Goal: Information Seeking & Learning: Learn about a topic

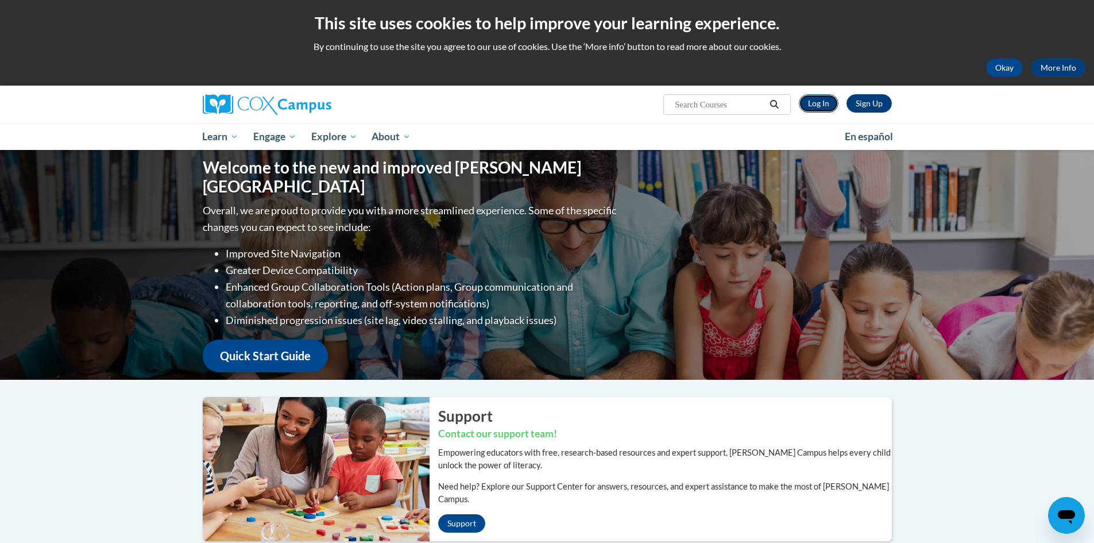
click at [825, 103] on link "Log In" at bounding box center [819, 103] width 40 height 18
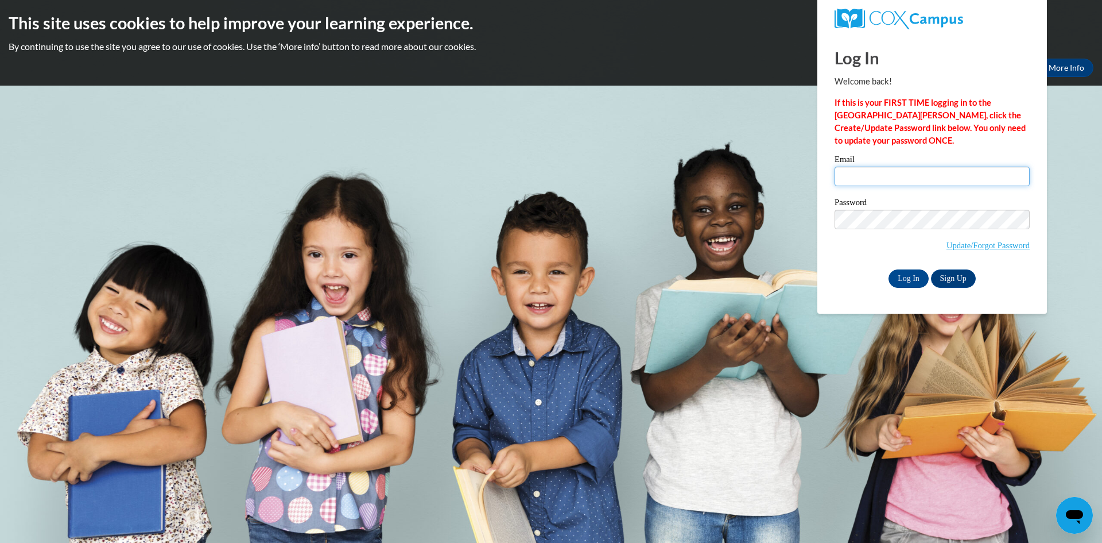
click at [858, 179] on input "Email" at bounding box center [932, 177] width 195 height 20
type input "laiyonaverling@gmail.com"
click at [909, 278] on input "Log In" at bounding box center [909, 278] width 40 height 18
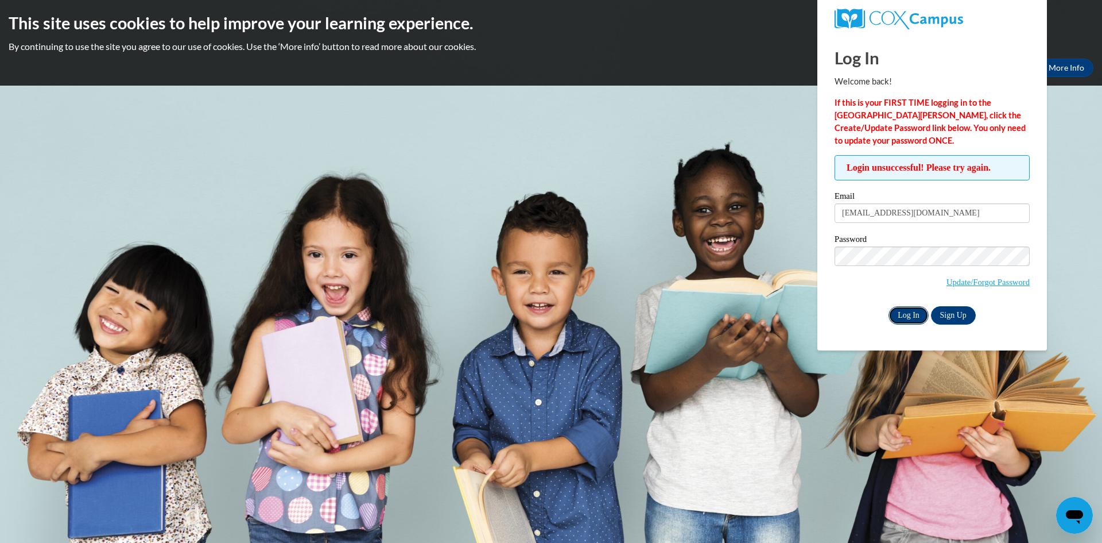
click at [900, 309] on input "Log In" at bounding box center [909, 315] width 40 height 18
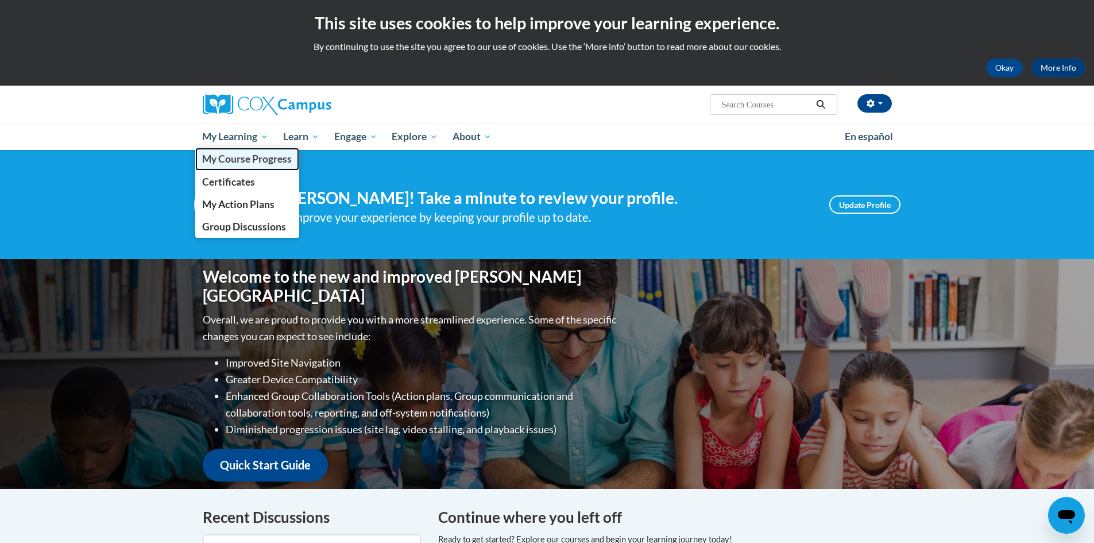
click at [250, 158] on span "My Course Progress" at bounding box center [247, 159] width 90 height 12
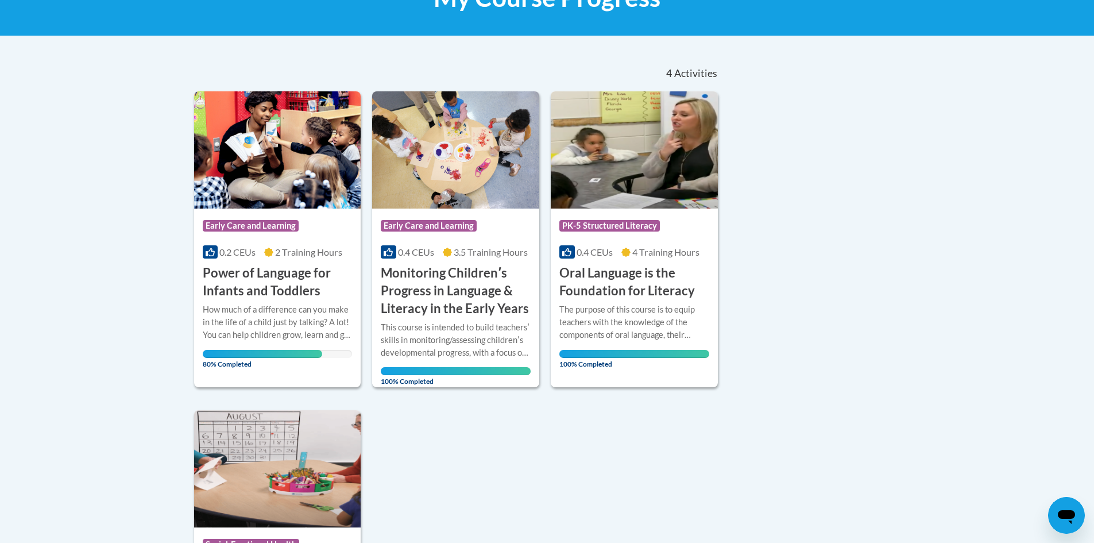
scroll to position [188, 0]
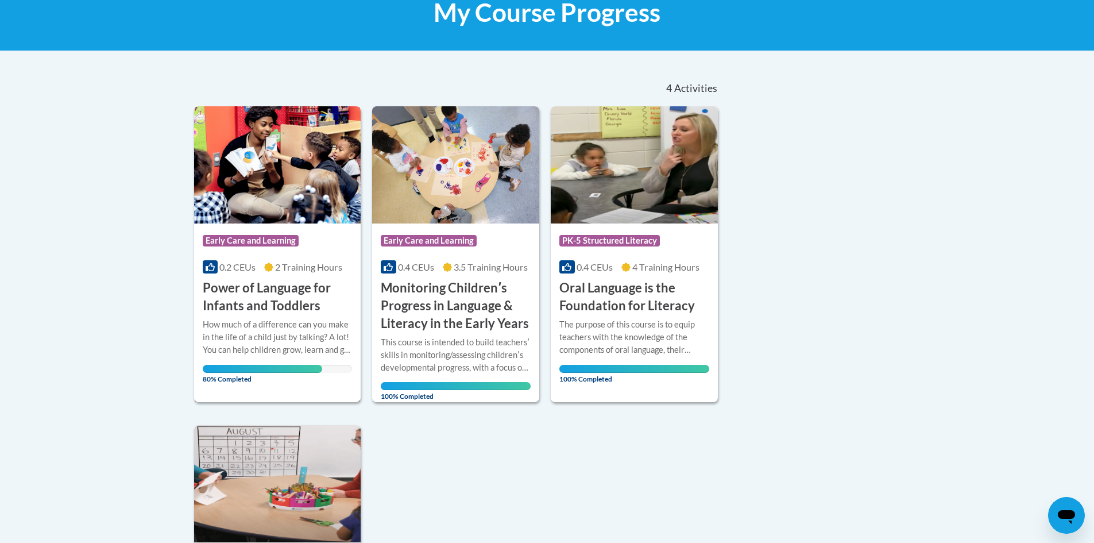
click at [315, 326] on div "How much of a difference can you make in the life of a child just by talking? A…" at bounding box center [278, 337] width 150 height 38
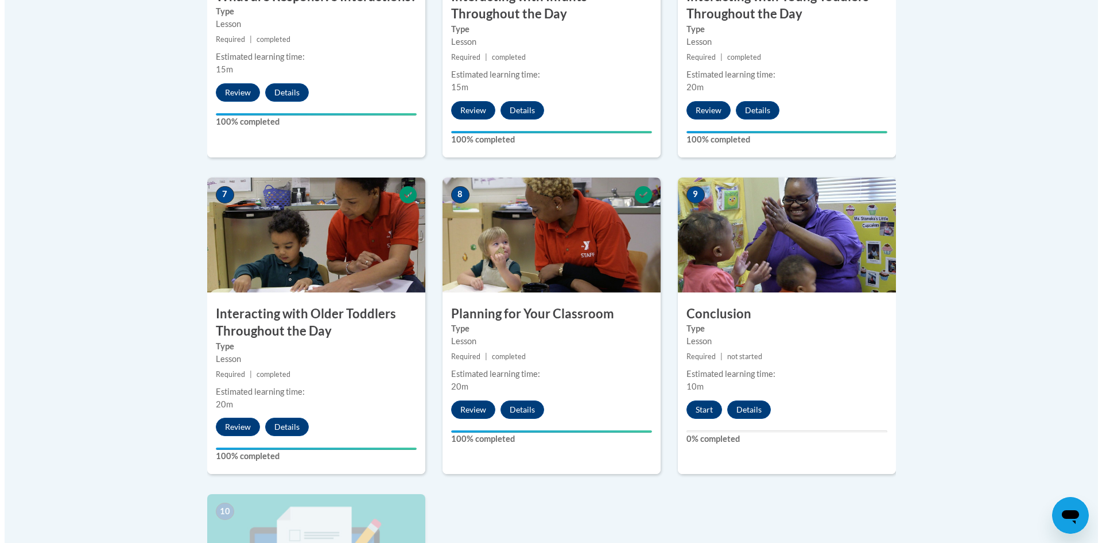
scroll to position [919, 0]
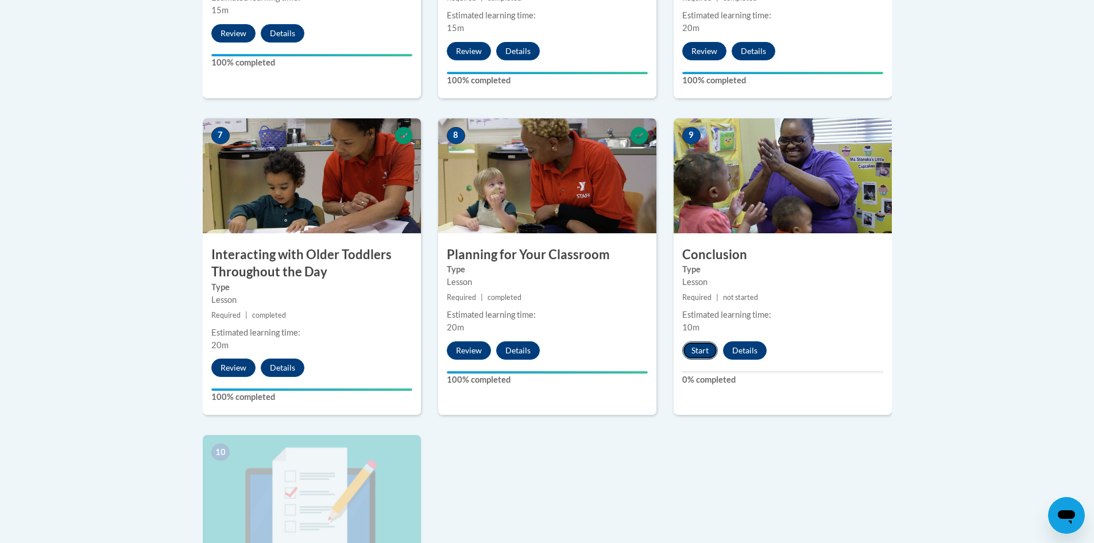
click at [695, 341] on button "Start" at bounding box center [700, 350] width 36 height 18
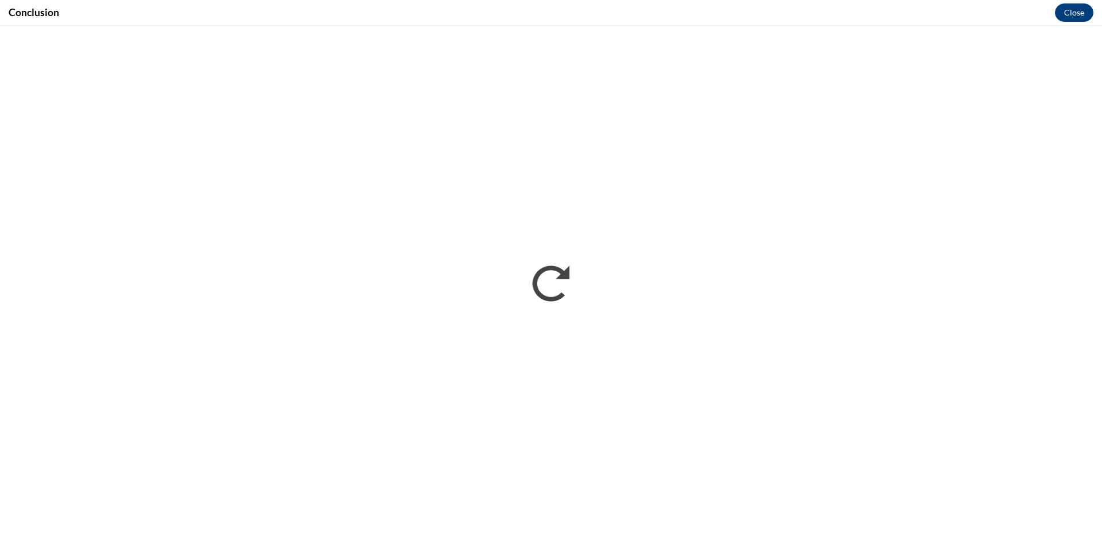
scroll to position [0, 0]
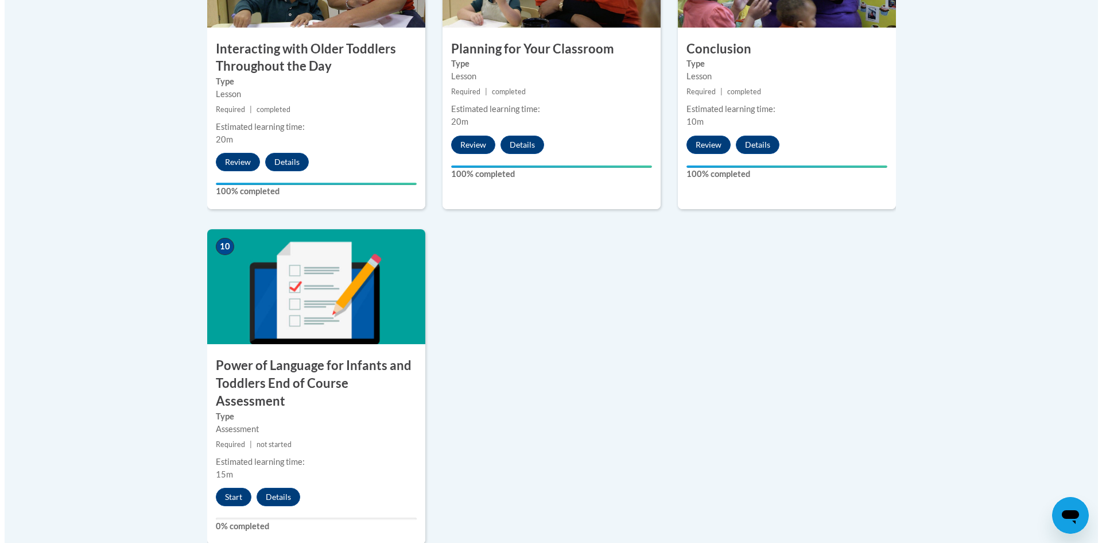
scroll to position [1148, 0]
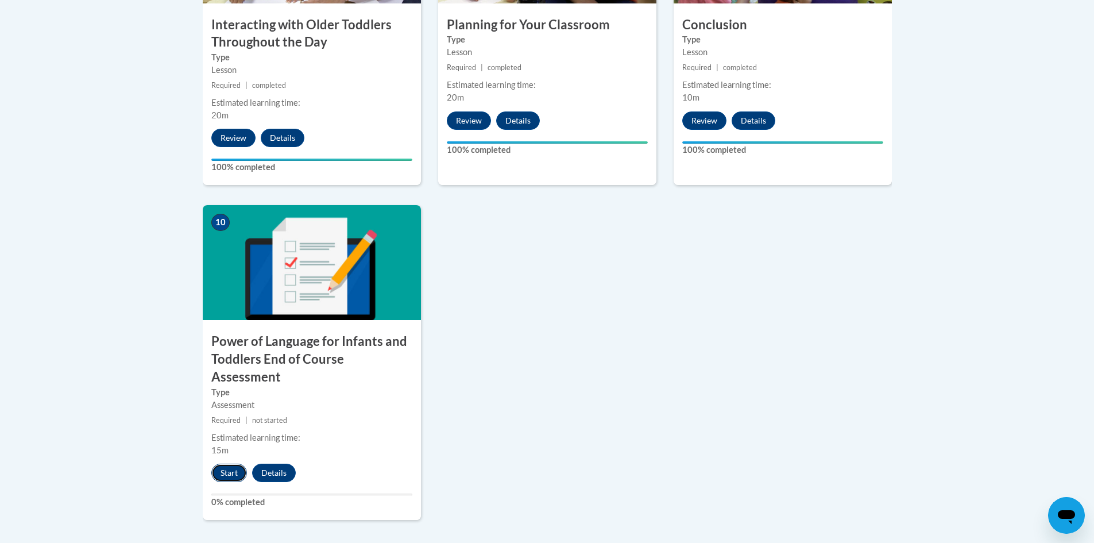
click at [237, 463] on button "Start" at bounding box center [229, 472] width 36 height 18
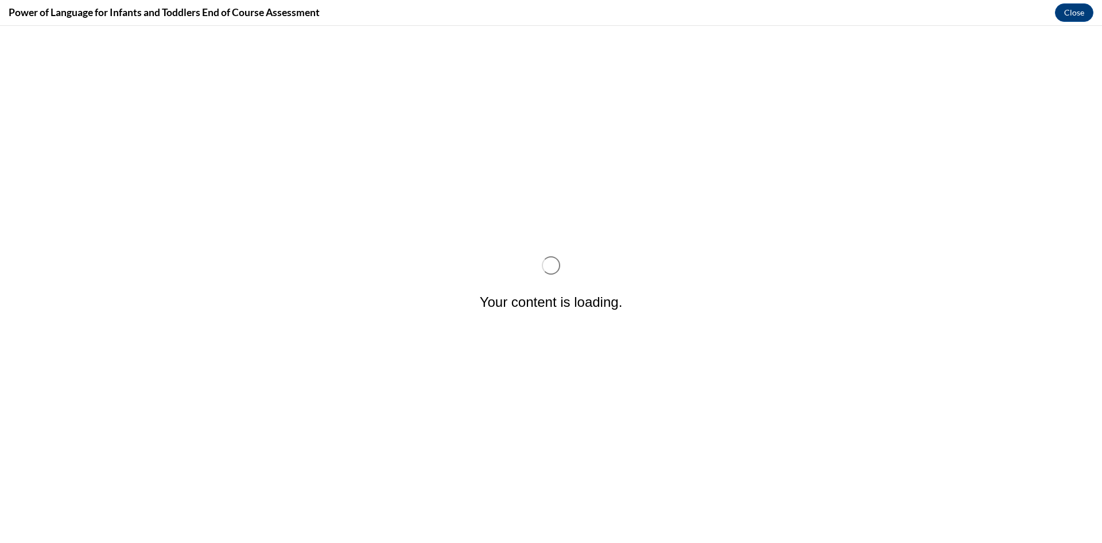
scroll to position [0, 0]
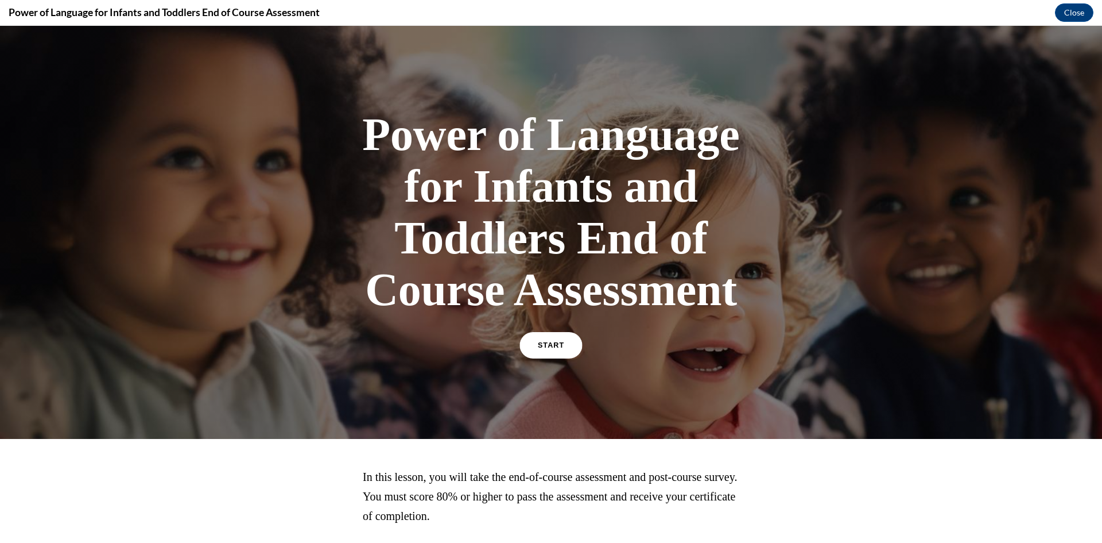
click at [540, 347] on span "START" at bounding box center [551, 345] width 26 height 9
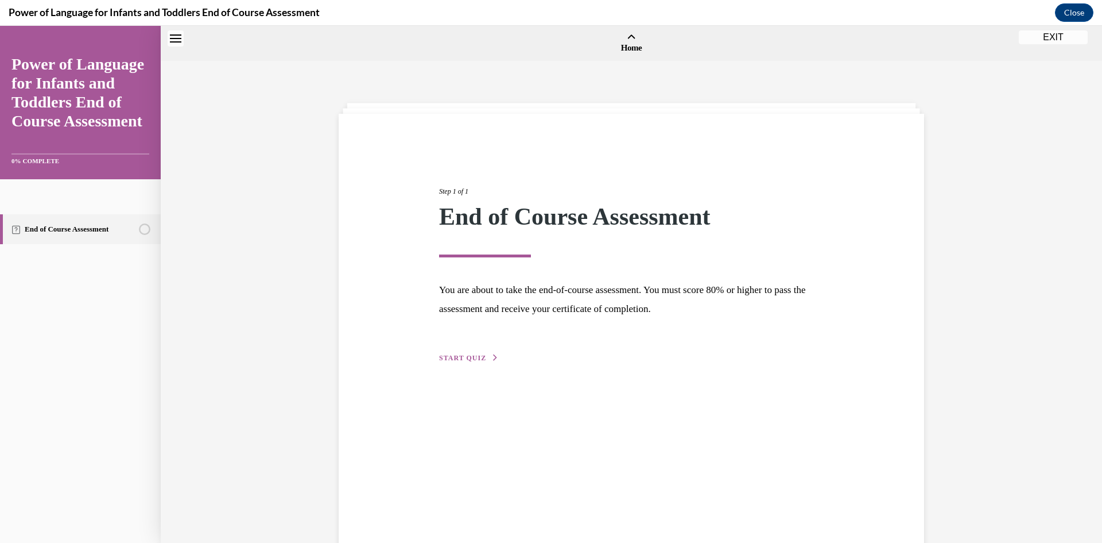
scroll to position [36, 0]
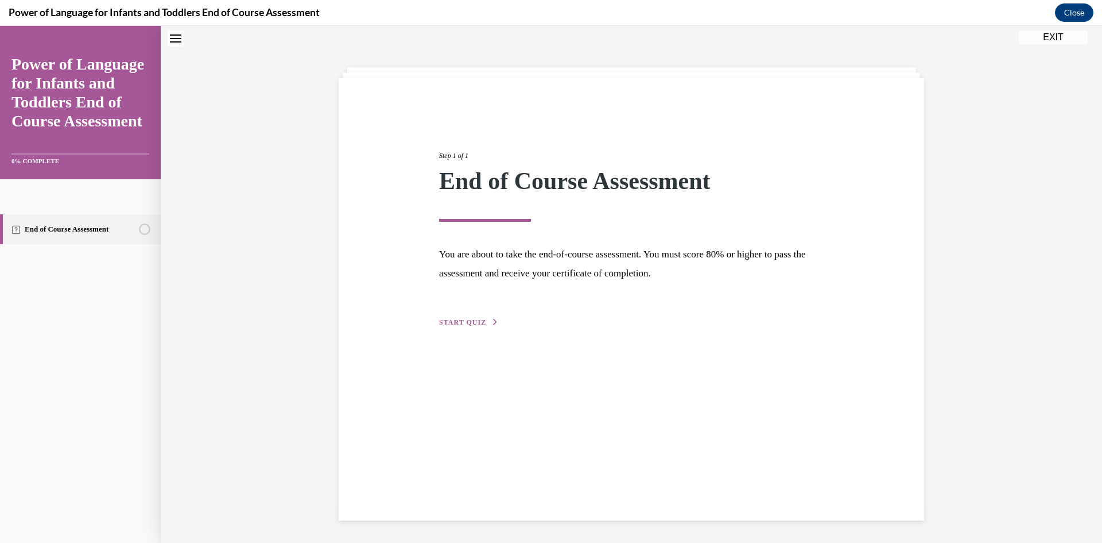
click at [469, 327] on div "Step 1 of 1 End of Course Assessment You are about to take the end-of-course as…" at bounding box center [632, 226] width 402 height 204
click at [468, 322] on span "START QUIZ" at bounding box center [462, 322] width 47 height 8
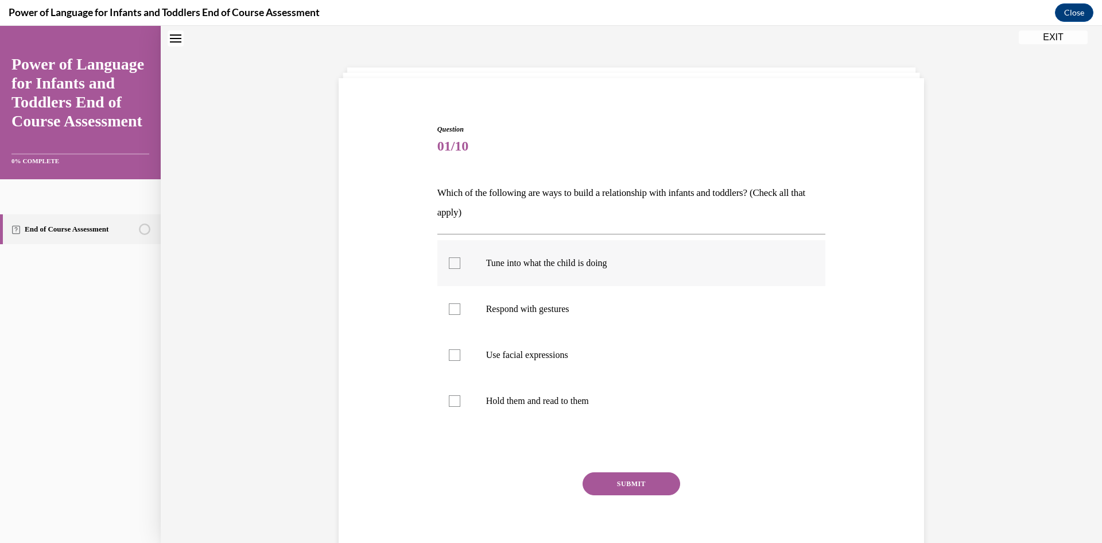
scroll to position [82, 0]
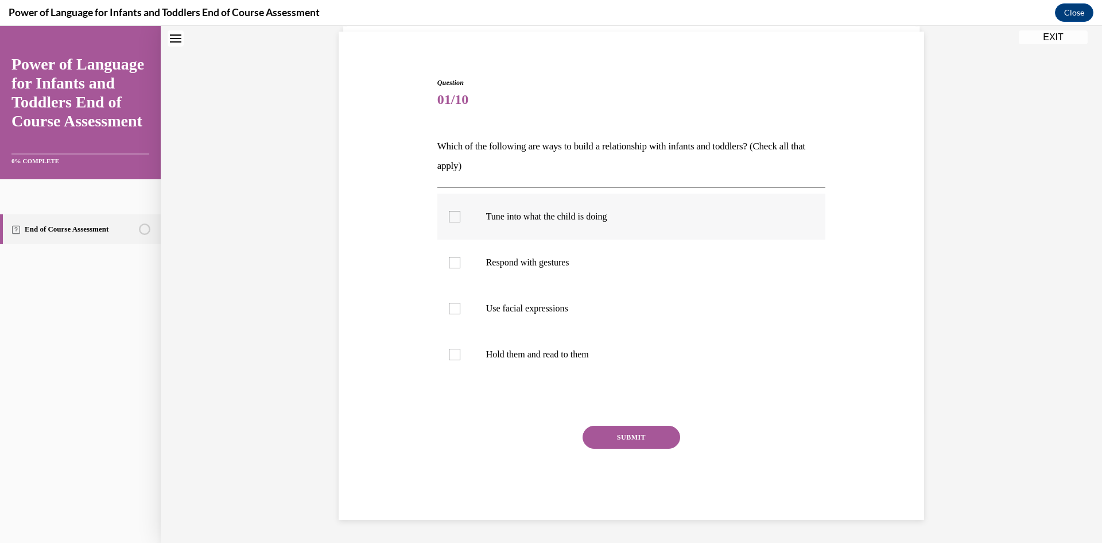
click at [517, 213] on p "Tune into what the child is doing" at bounding box center [641, 216] width 311 height 11
click at [460, 213] on input "Tune into what the child is doing" at bounding box center [454, 216] width 11 height 11
checkbox input "true"
click at [523, 273] on label "Respond with gestures" at bounding box center [632, 262] width 389 height 46
click at [460, 268] on input "Respond with gestures" at bounding box center [454, 262] width 11 height 11
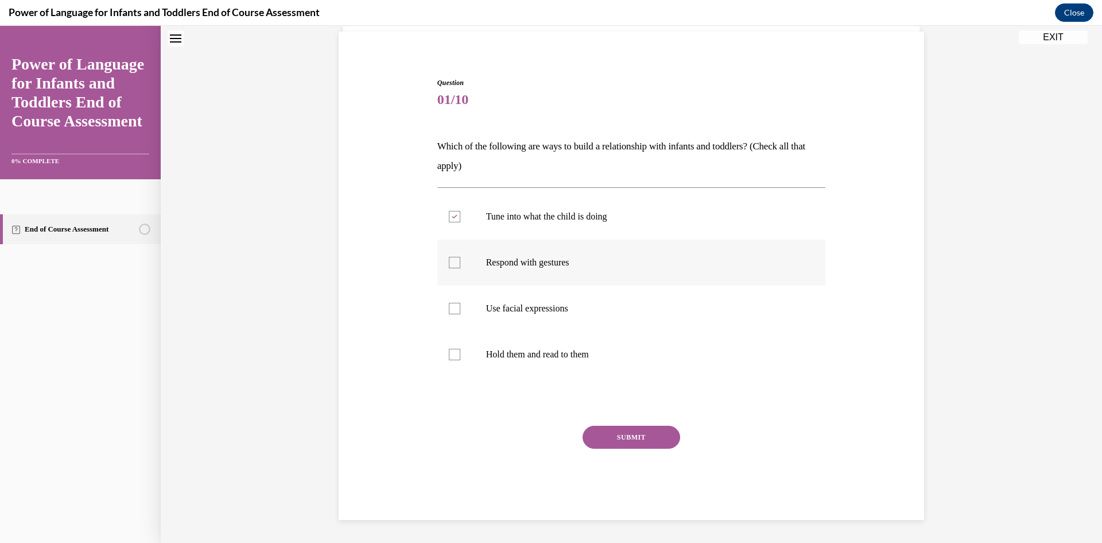
checkbox input "true"
click at [524, 304] on p "Use facial expressions" at bounding box center [641, 308] width 311 height 11
click at [460, 304] on input "Use facial expressions" at bounding box center [454, 308] width 11 height 11
checkbox input "true"
click at [532, 360] on label "Hold them and read to them" at bounding box center [632, 354] width 389 height 46
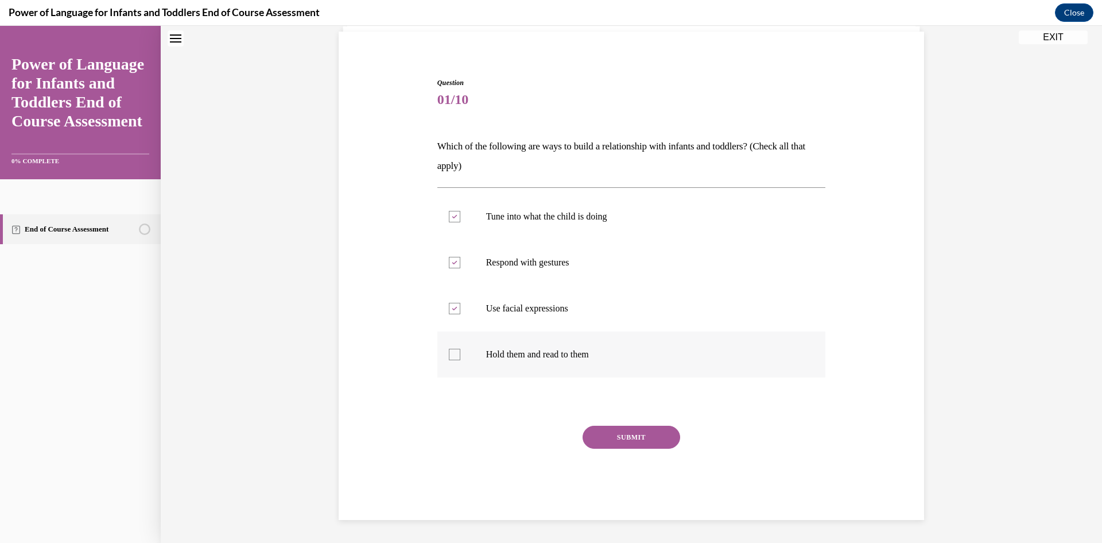
click at [460, 360] on input "Hold them and read to them" at bounding box center [454, 354] width 11 height 11
checkbox input "true"
click at [614, 440] on button "SUBMIT" at bounding box center [632, 436] width 98 height 23
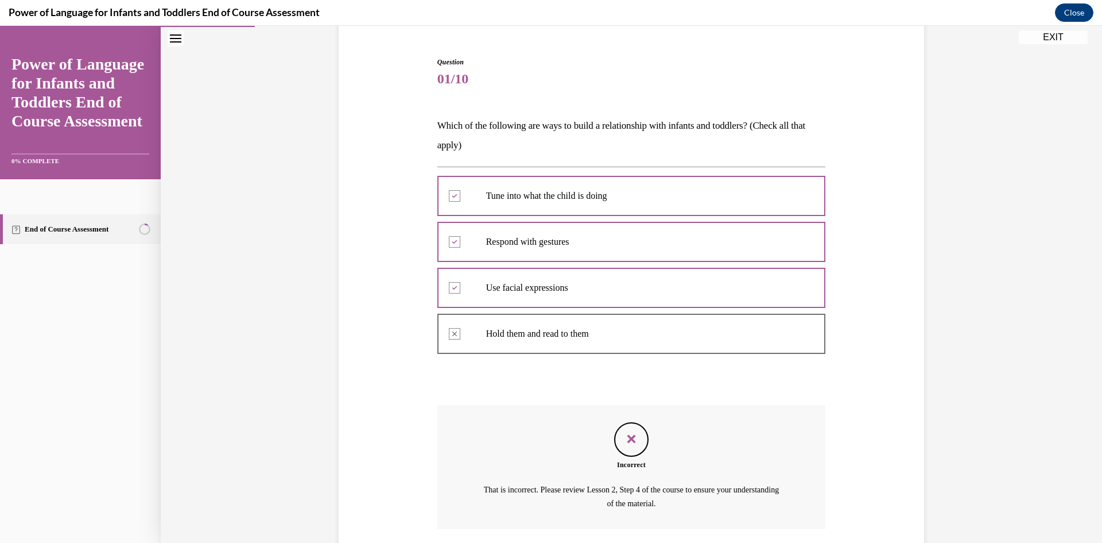
scroll to position [189, 0]
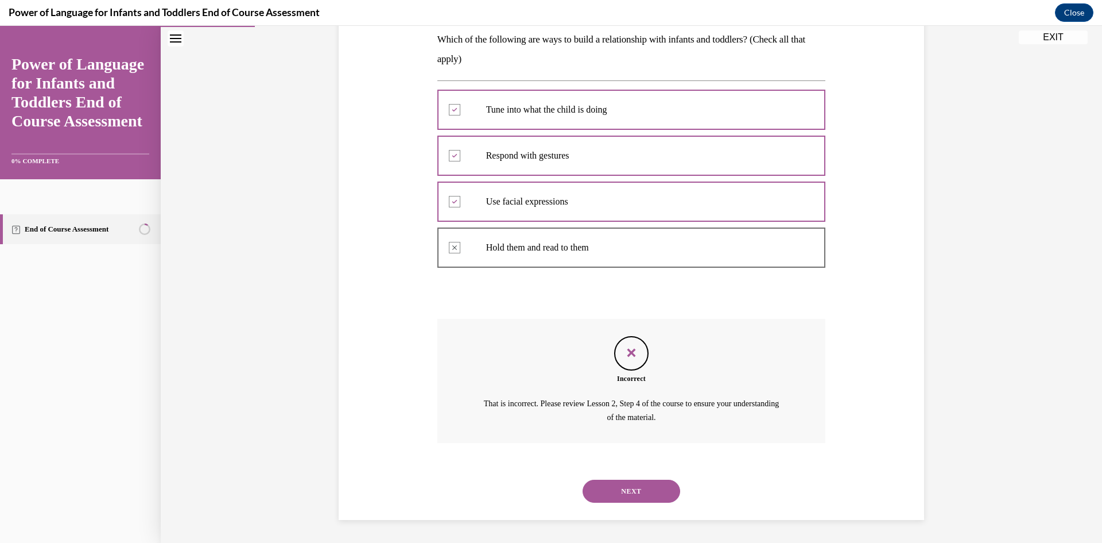
click at [614, 491] on button "NEXT" at bounding box center [632, 490] width 98 height 23
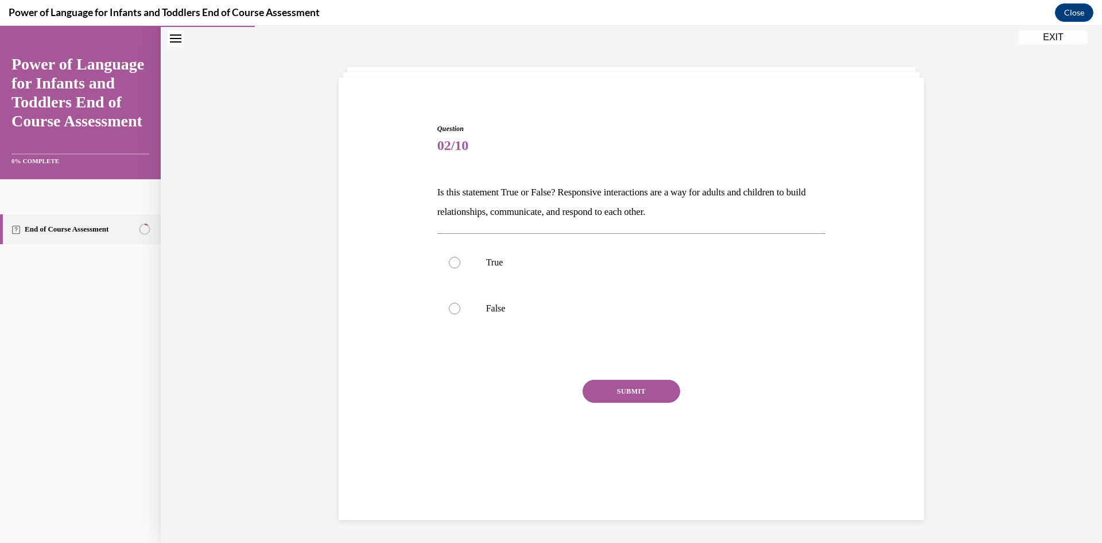
scroll to position [36, 0]
click at [556, 262] on p "True" at bounding box center [641, 262] width 311 height 11
click at [460, 262] on input "True" at bounding box center [454, 262] width 11 height 11
radio input "true"
click at [630, 390] on button "SUBMIT" at bounding box center [632, 391] width 98 height 23
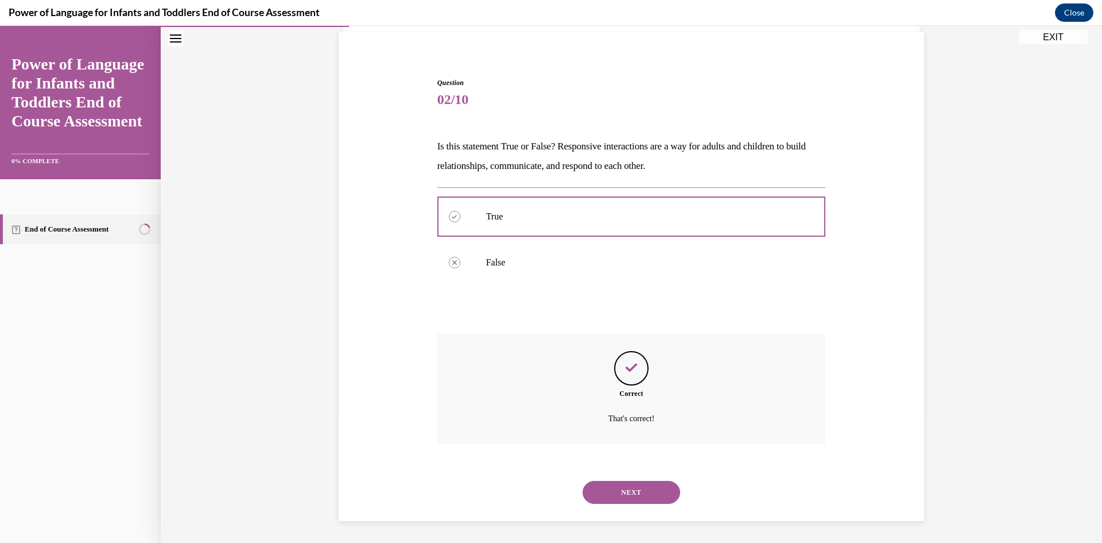
scroll to position [83, 0]
click at [639, 490] on button "NEXT" at bounding box center [632, 490] width 98 height 23
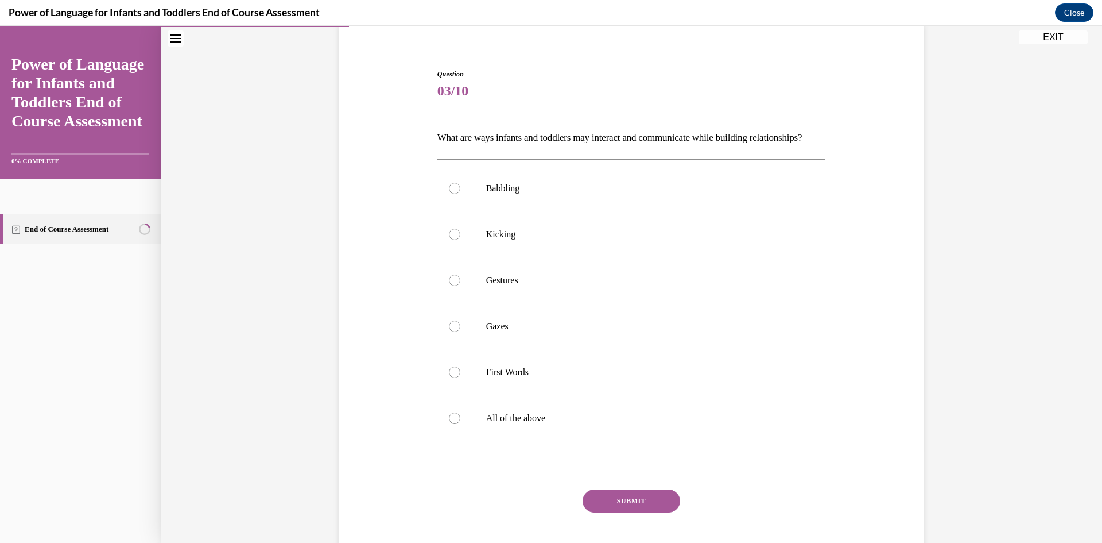
scroll to position [118, 0]
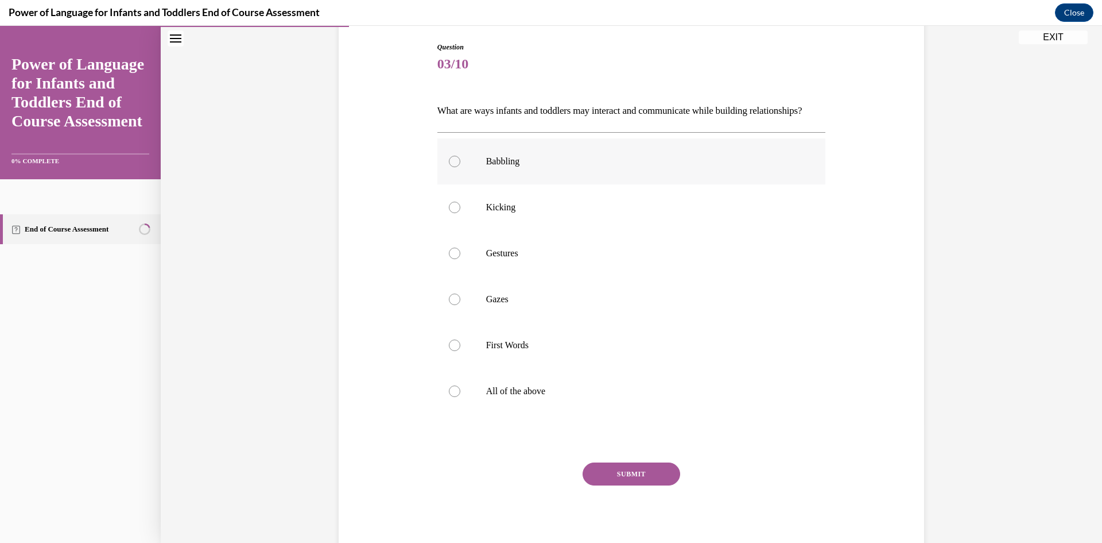
click at [528, 184] on label "Babbling" at bounding box center [632, 161] width 389 height 46
click at [460, 167] on input "Babbling" at bounding box center [454, 161] width 11 height 11
radio input "true"
click at [528, 184] on label "Babbling" at bounding box center [632, 161] width 389 height 46
click at [460, 167] on input "Babbling" at bounding box center [454, 161] width 11 height 11
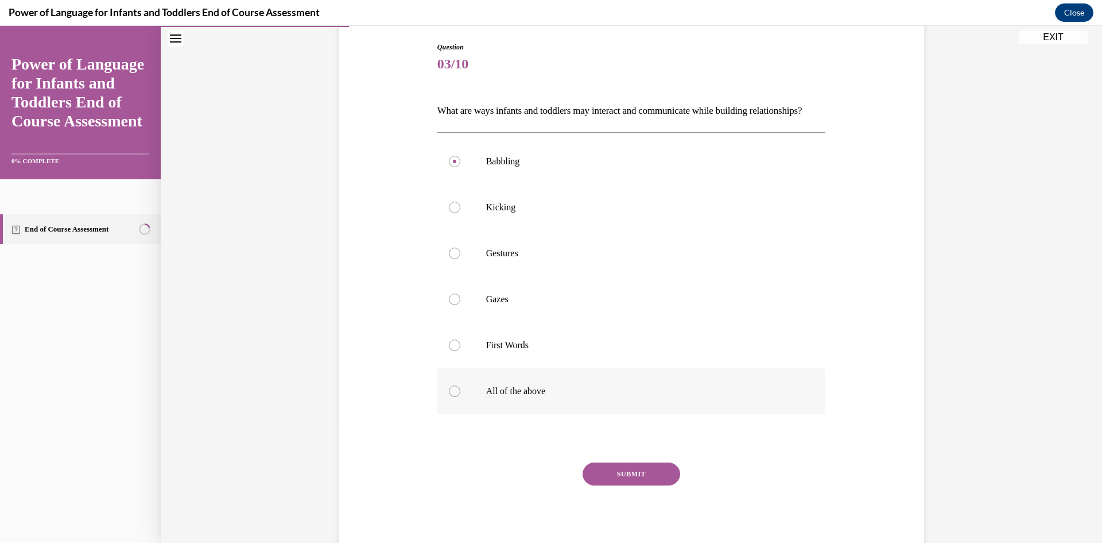
click at [461, 405] on label "All of the above" at bounding box center [632, 391] width 389 height 46
click at [460, 397] on input "All of the above" at bounding box center [454, 390] width 11 height 11
radio input "true"
click at [668, 485] on button "SUBMIT" at bounding box center [632, 473] width 98 height 23
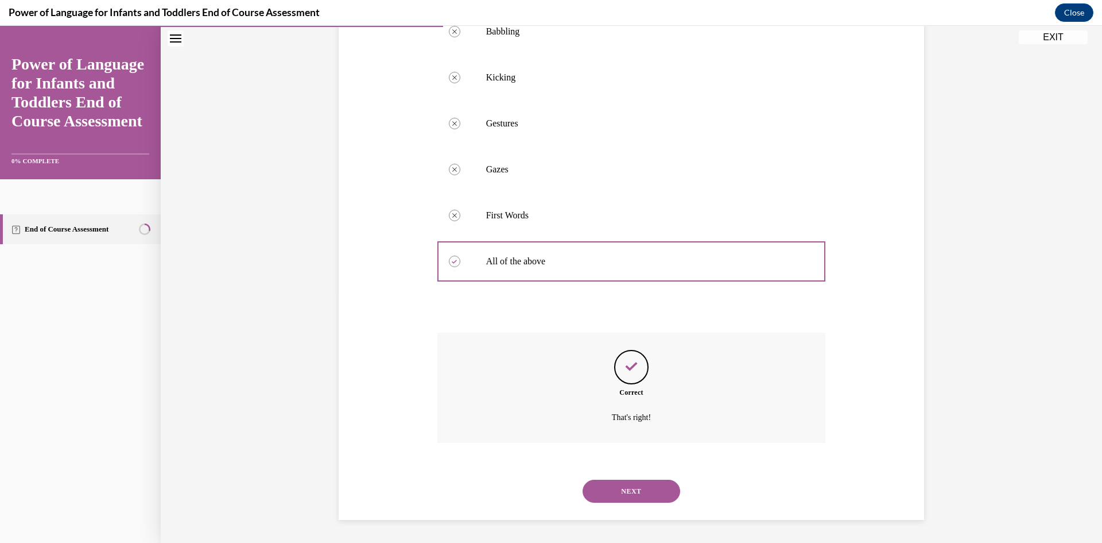
scroll to position [267, 0]
click at [619, 496] on button "NEXT" at bounding box center [632, 490] width 98 height 23
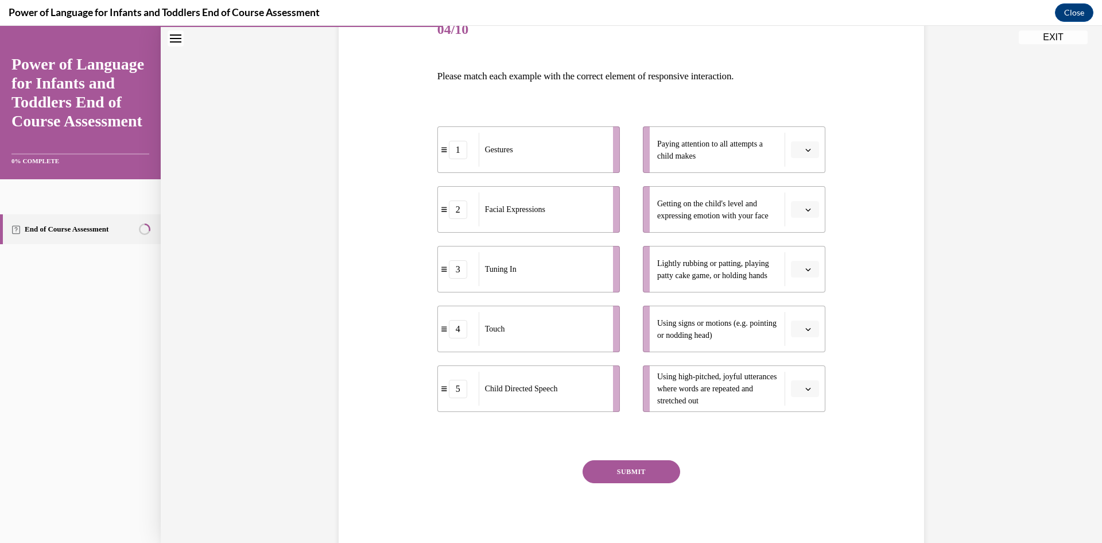
scroll to position [172, 0]
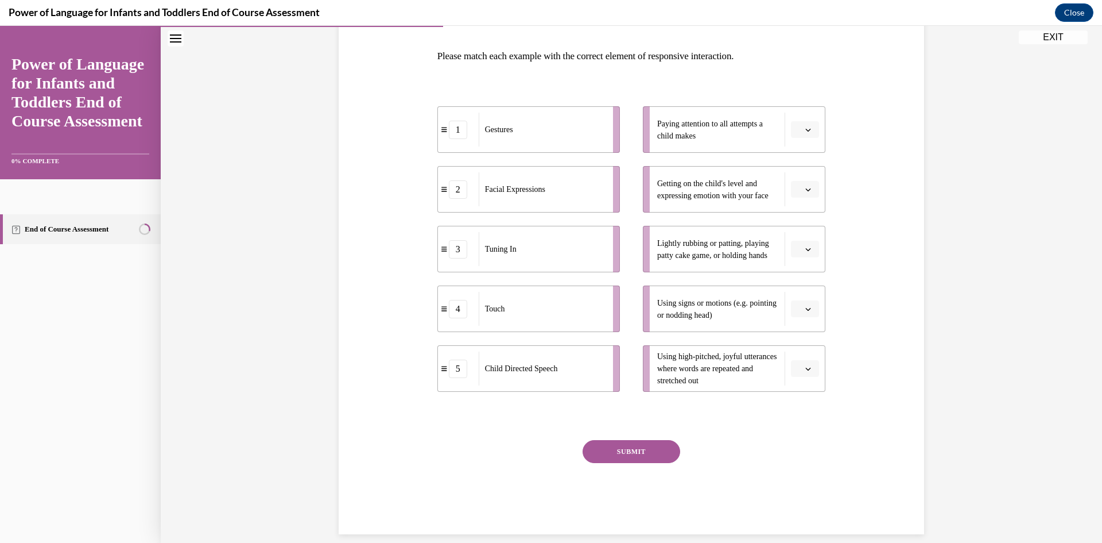
click at [723, 137] on span "Paying attention to all attempts a child makes" at bounding box center [718, 130] width 122 height 24
click at [806, 130] on icon "button" at bounding box center [809, 130] width 6 height 6
click at [769, 381] on span "Using high-pitched, joyful utterances where words are repeated and stretched out" at bounding box center [718, 368] width 122 height 36
drag, startPoint x: 516, startPoint y: 196, endPoint x: 721, endPoint y: 201, distance: 204.5
click at [721, 201] on div "Facial Expressions" at bounding box center [754, 196] width 127 height 34
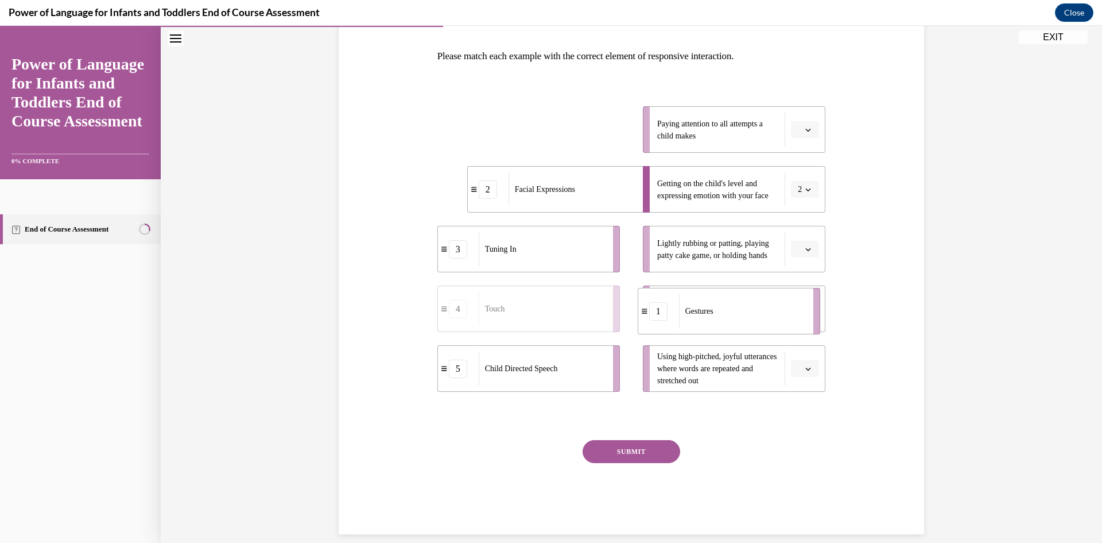
drag, startPoint x: 517, startPoint y: 141, endPoint x: 718, endPoint y: 323, distance: 270.3
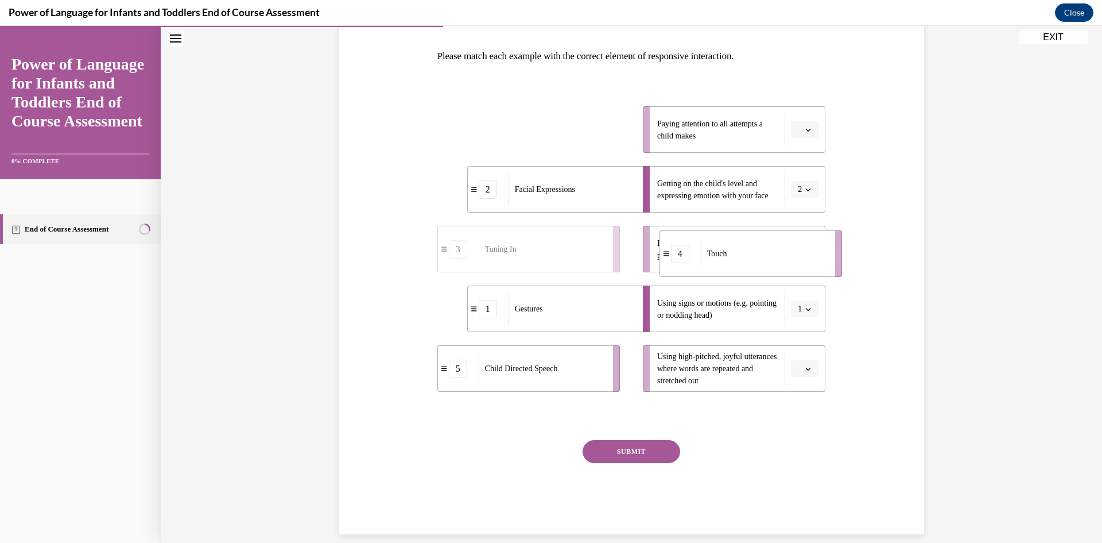
drag, startPoint x: 566, startPoint y: 125, endPoint x: 788, endPoint y: 249, distance: 254.5
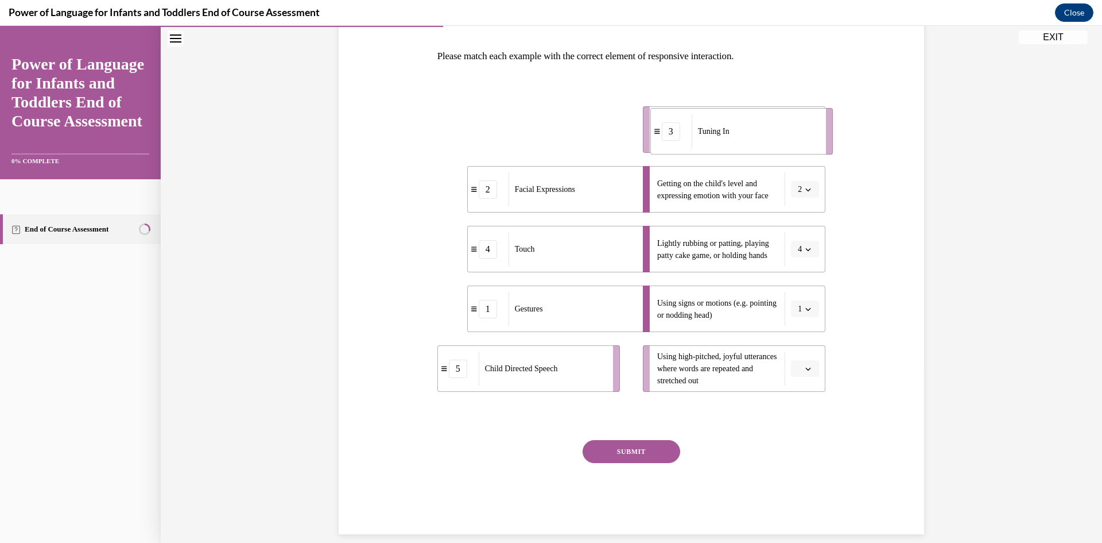
drag, startPoint x: 548, startPoint y: 140, endPoint x: 760, endPoint y: 139, distance: 212.4
click at [761, 140] on div "Tuning In" at bounding box center [755, 131] width 127 height 34
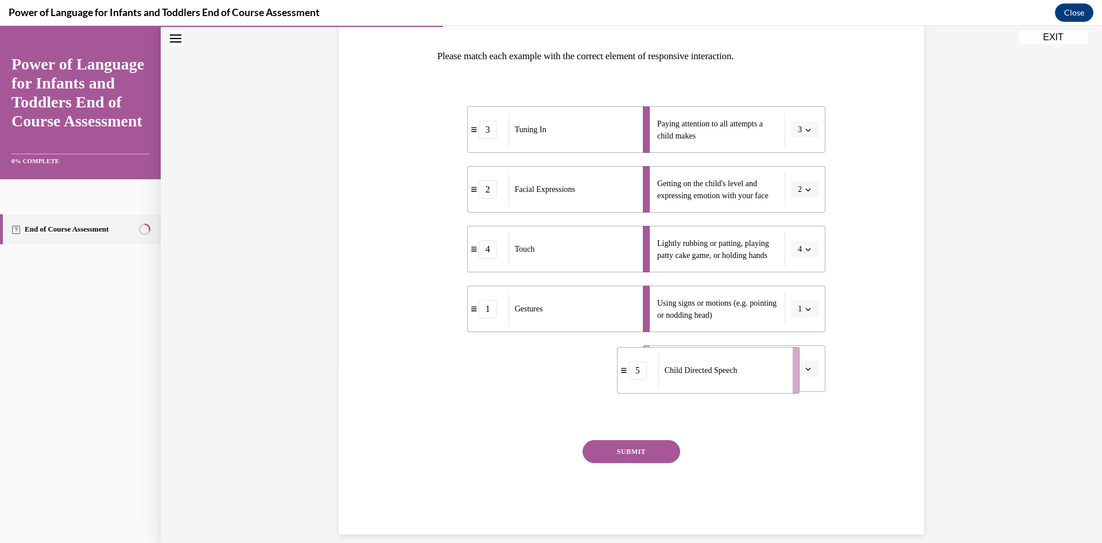
drag, startPoint x: 554, startPoint y: 377, endPoint x: 735, endPoint y: 379, distance: 181.5
click at [735, 379] on div "Child Directed Speech" at bounding box center [722, 370] width 127 height 34
click at [641, 452] on button "SUBMIT" at bounding box center [632, 451] width 98 height 23
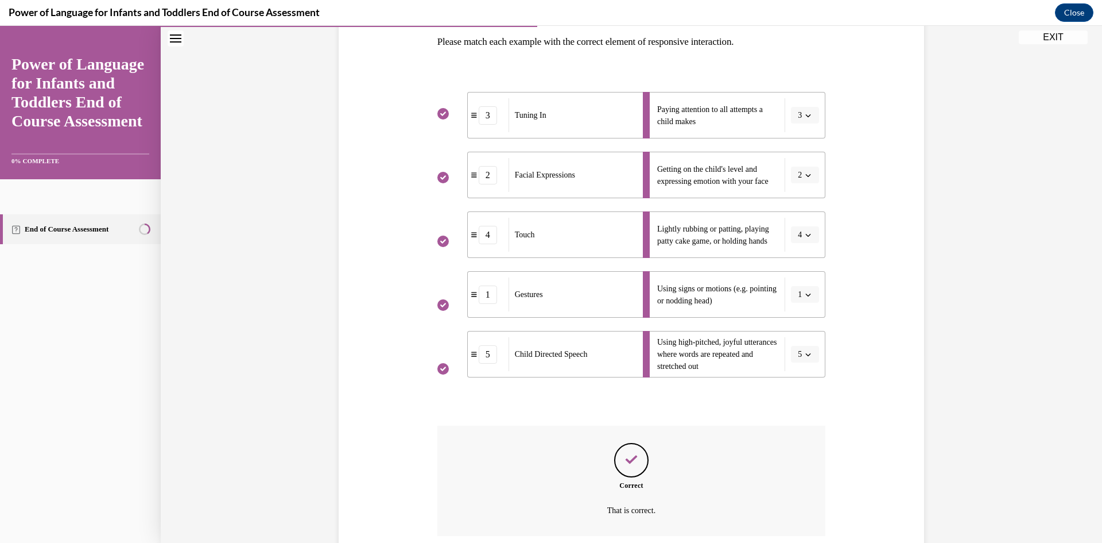
scroll to position [280, 0]
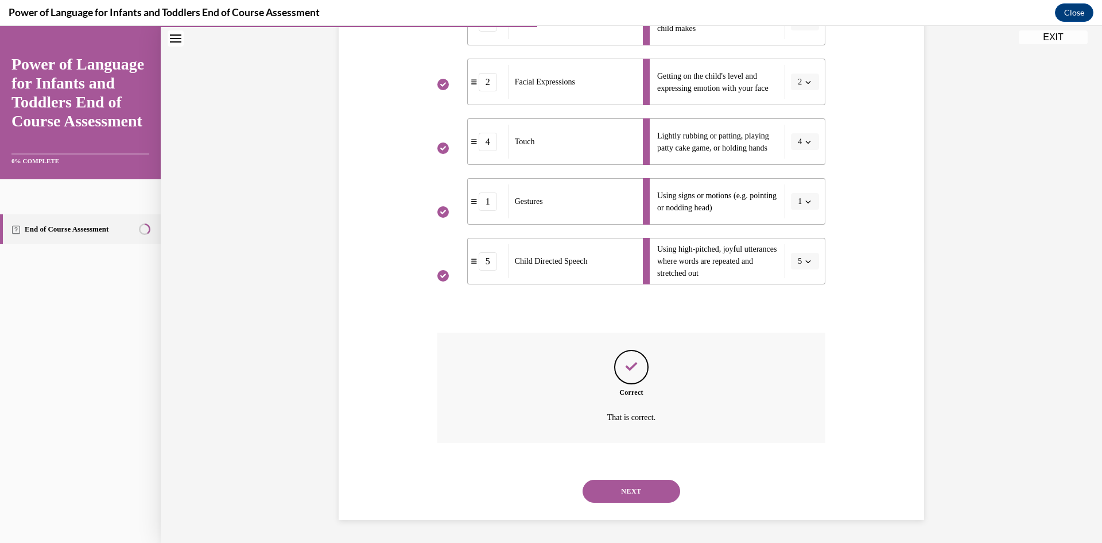
drag, startPoint x: 659, startPoint y: 496, endPoint x: 655, endPoint y: 487, distance: 9.3
click at [655, 487] on button "NEXT" at bounding box center [632, 490] width 98 height 23
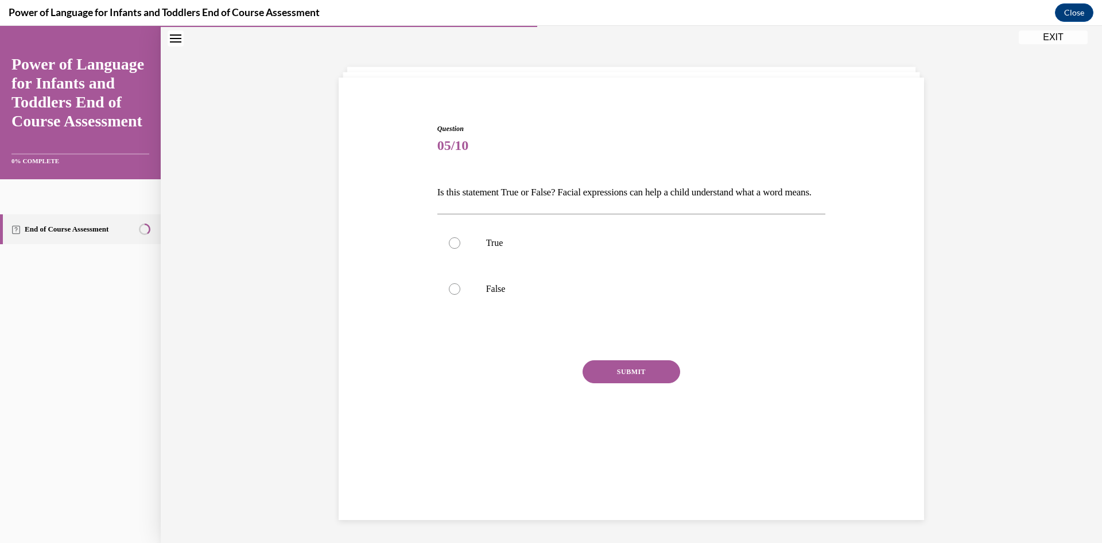
scroll to position [36, 0]
click at [478, 297] on label "False" at bounding box center [632, 289] width 389 height 46
click at [460, 295] on input "False" at bounding box center [454, 288] width 11 height 11
radio input "true"
click at [489, 249] on p "True" at bounding box center [641, 242] width 311 height 11
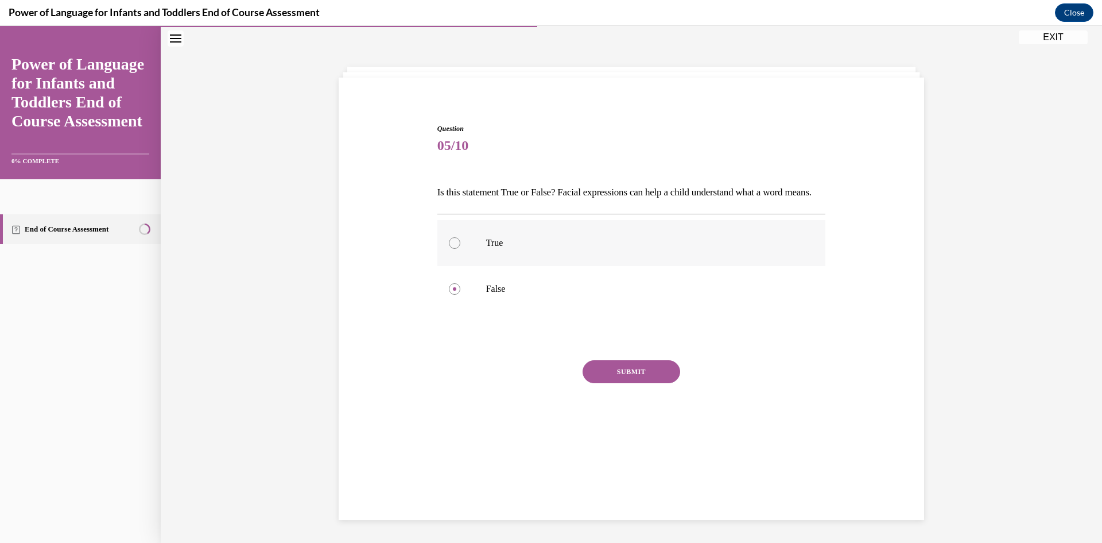
click at [460, 249] on input "True" at bounding box center [454, 242] width 11 height 11
radio input "true"
click at [645, 383] on button "SUBMIT" at bounding box center [632, 371] width 98 height 23
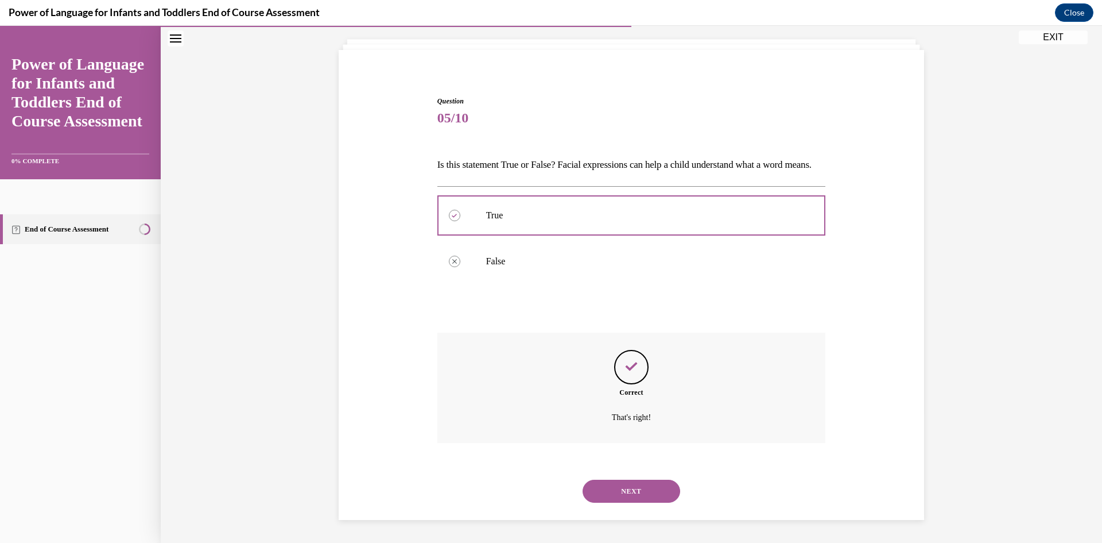
scroll to position [83, 0]
click at [628, 483] on button "NEXT" at bounding box center [632, 490] width 98 height 23
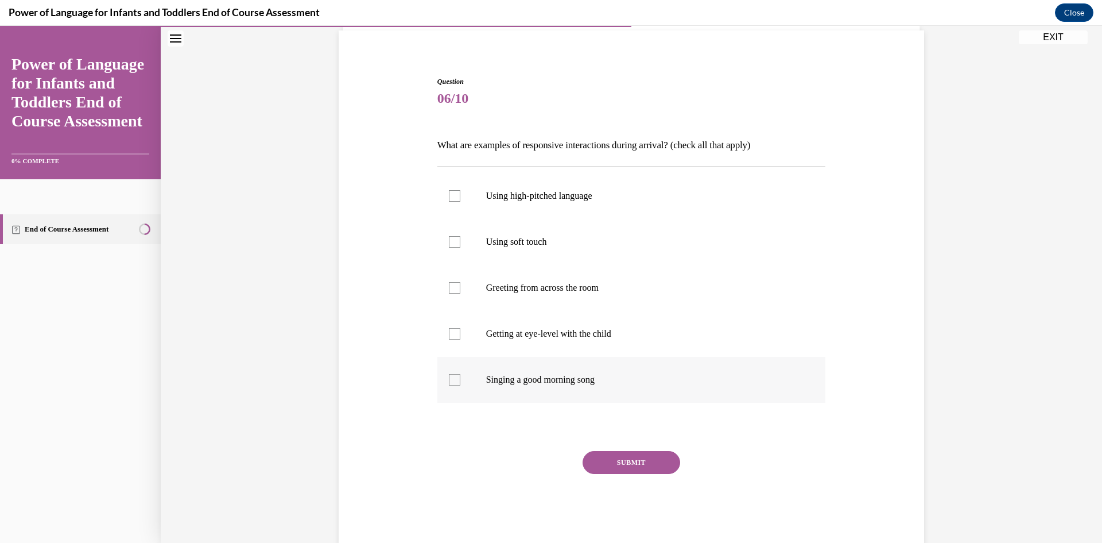
scroll to position [60, 0]
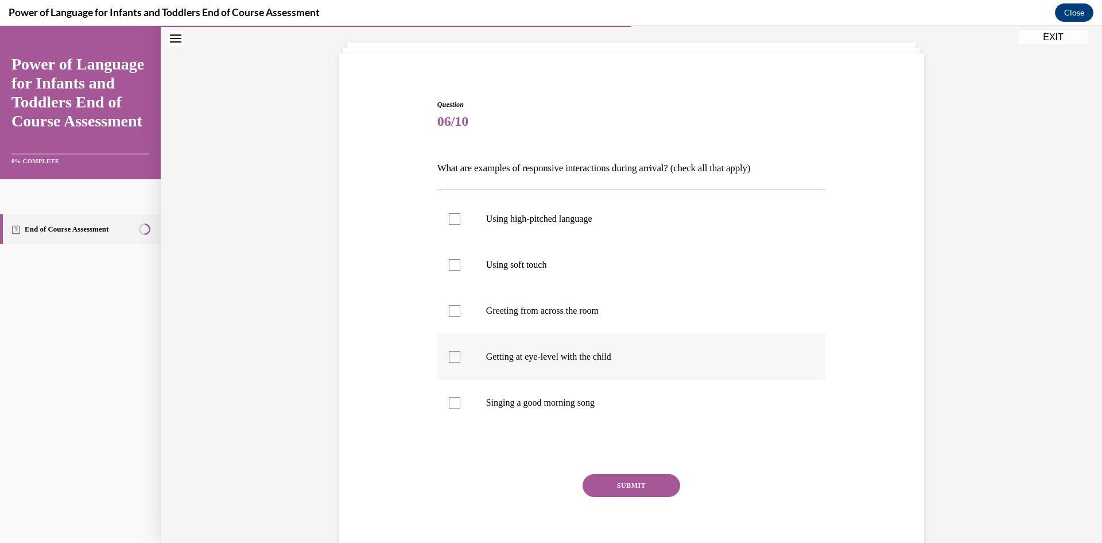
click at [599, 360] on p "Getting at eye-level with the child" at bounding box center [641, 356] width 311 height 11
click at [460, 360] on input "Getting at eye-level with the child" at bounding box center [454, 356] width 11 height 11
checkbox input "true"
click at [605, 394] on label "Singing a good morning song" at bounding box center [632, 403] width 389 height 46
click at [460, 397] on input "Singing a good morning song" at bounding box center [454, 402] width 11 height 11
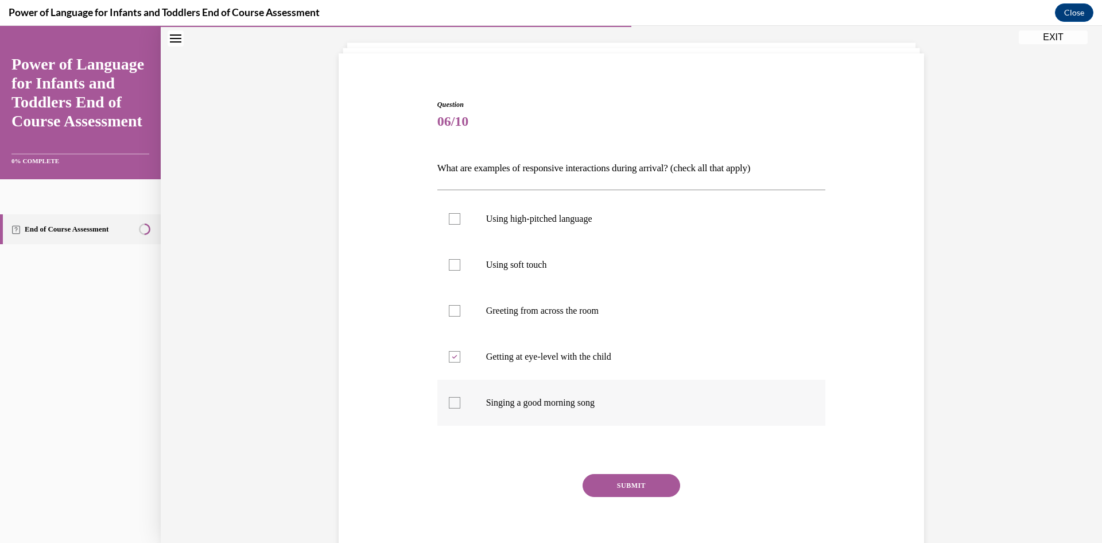
checkbox input "true"
click at [513, 264] on p "Using soft touch" at bounding box center [641, 264] width 311 height 11
click at [460, 264] on input "Using soft touch" at bounding box center [454, 264] width 11 height 11
checkbox input "true"
click at [496, 226] on label "Using high-pitched language" at bounding box center [632, 219] width 389 height 46
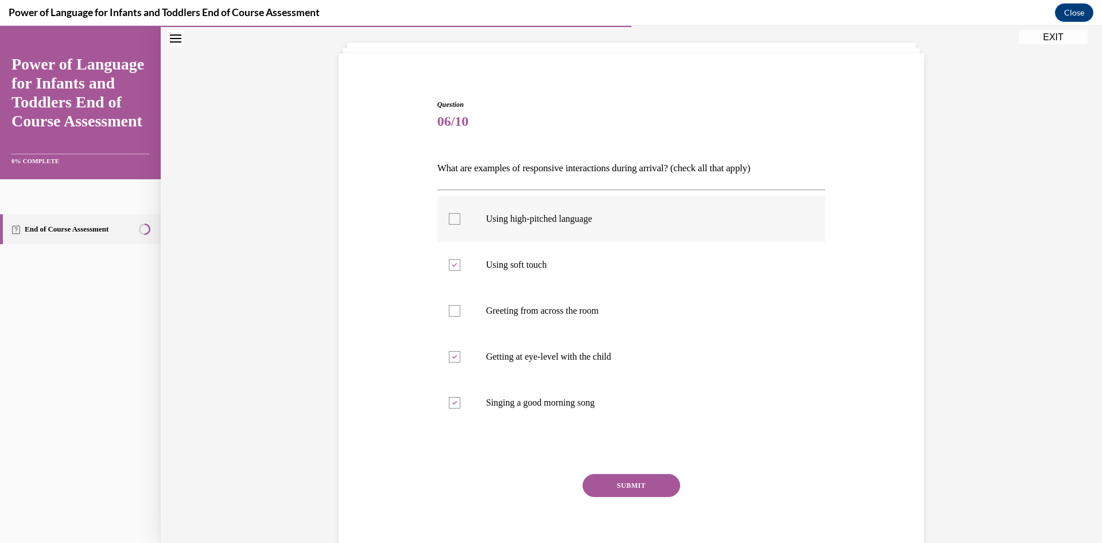
click at [460, 225] on input "Using high-pitched language" at bounding box center [454, 218] width 11 height 11
checkbox input "true"
click at [637, 478] on button "SUBMIT" at bounding box center [632, 485] width 98 height 23
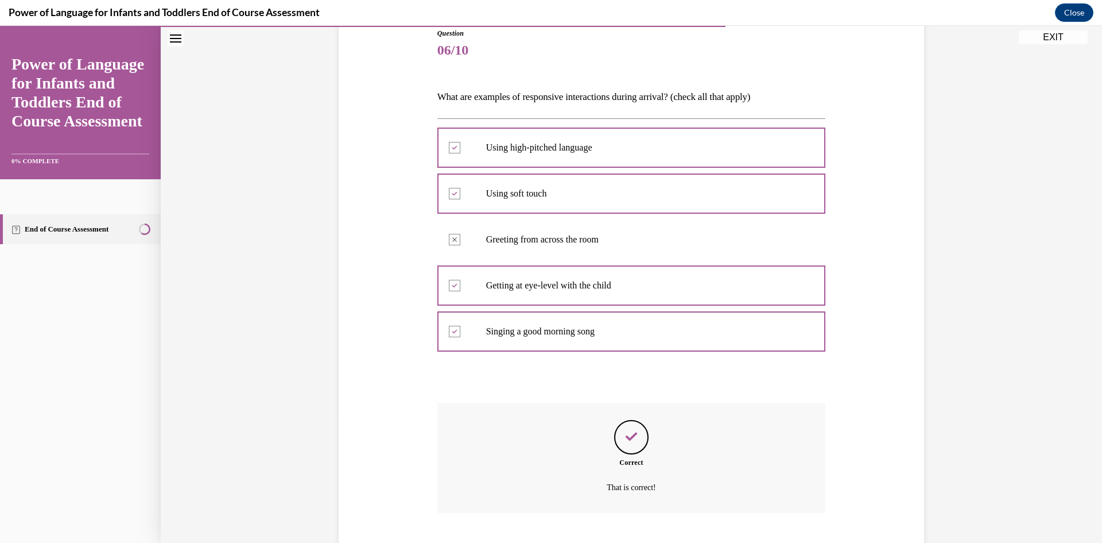
scroll to position [202, 0]
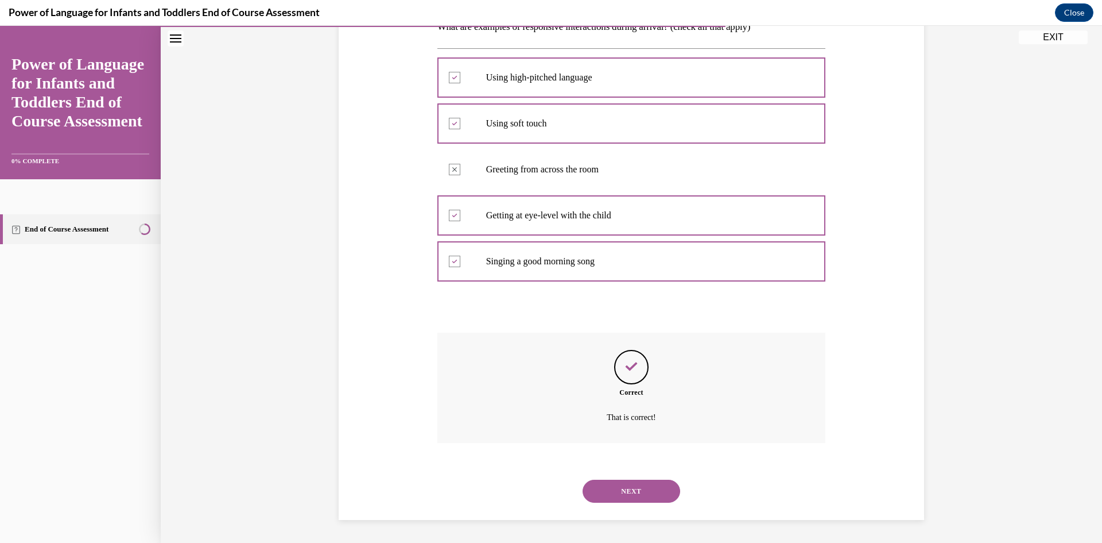
click at [629, 494] on button "NEXT" at bounding box center [632, 490] width 98 height 23
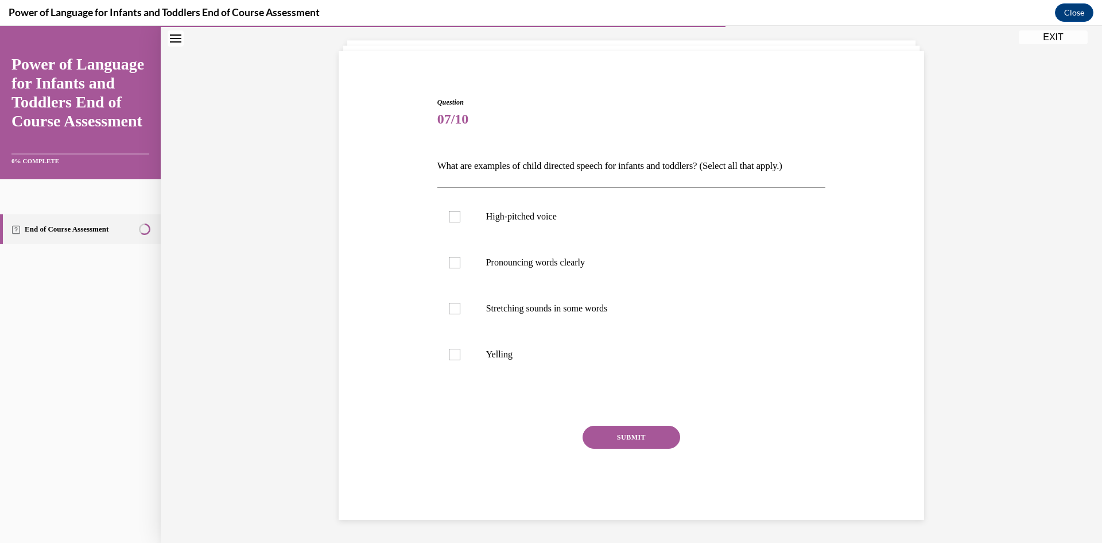
scroll to position [63, 0]
click at [537, 221] on p "High-pitched voice" at bounding box center [641, 216] width 311 height 11
click at [460, 221] on input "High-pitched voice" at bounding box center [454, 216] width 11 height 11
checkbox input "true"
click at [448, 295] on label "Stretching sounds in some words" at bounding box center [632, 308] width 389 height 46
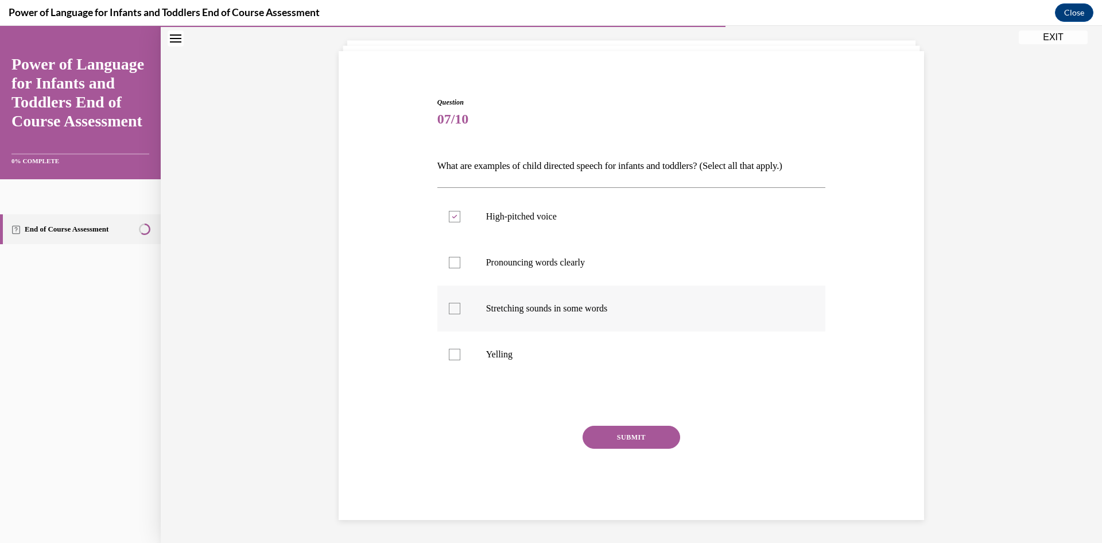
click at [449, 303] on input "Stretching sounds in some words" at bounding box center [454, 308] width 11 height 11
checkbox input "true"
drag, startPoint x: 454, startPoint y: 262, endPoint x: 465, endPoint y: 277, distance: 19.0
click at [455, 265] on div at bounding box center [454, 262] width 11 height 11
click at [455, 265] on input "Pronouncing words clearly" at bounding box center [454, 262] width 11 height 11
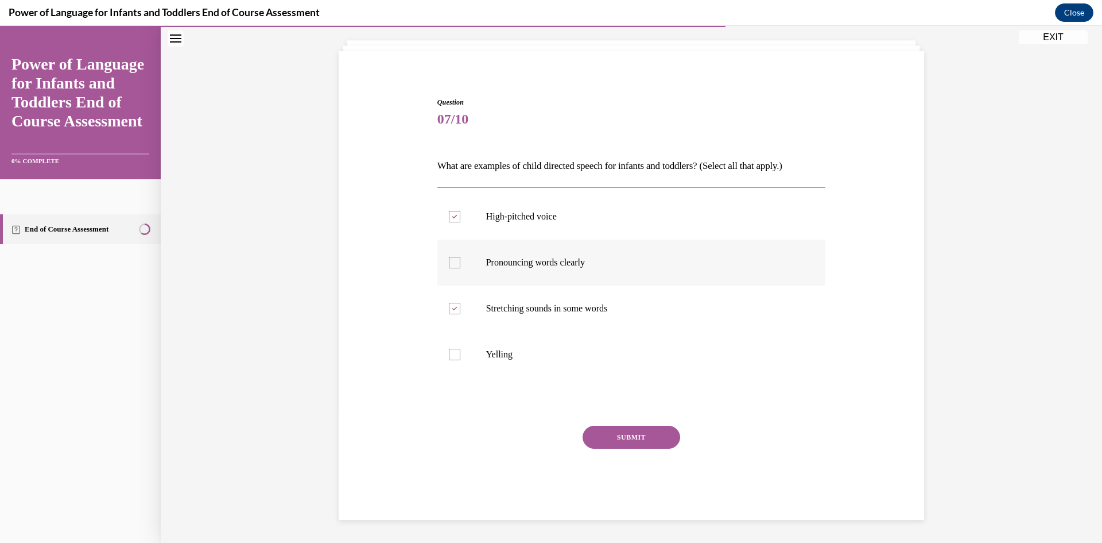
checkbox input "true"
click at [626, 432] on button "SUBMIT" at bounding box center [632, 436] width 98 height 23
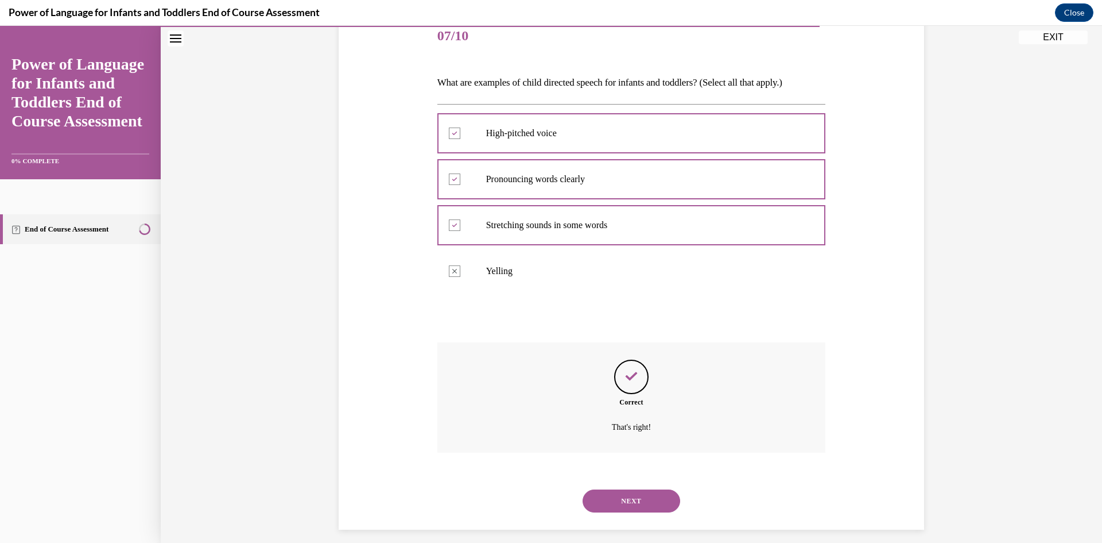
scroll to position [156, 0]
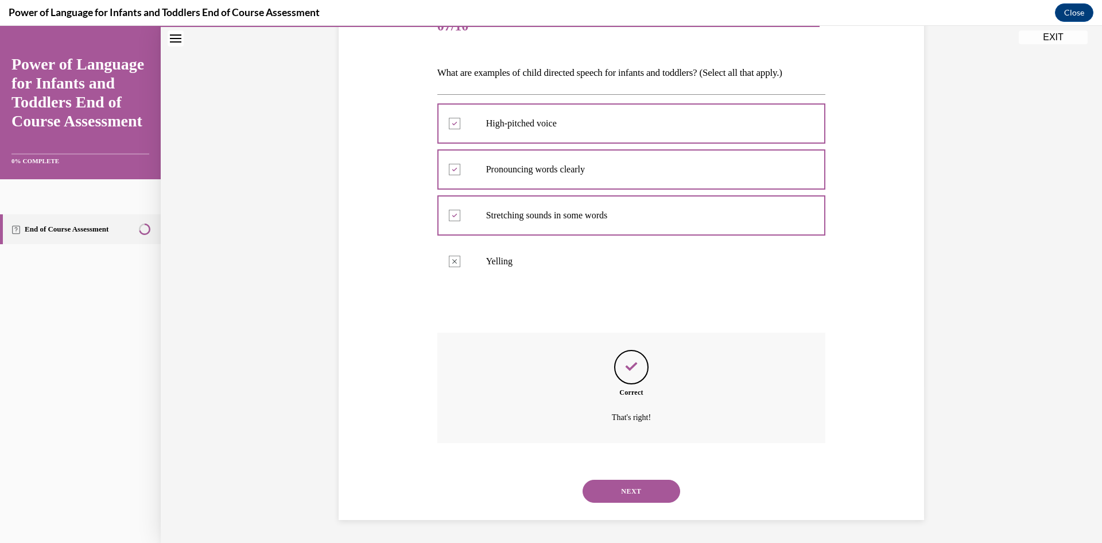
click at [638, 485] on button "NEXT" at bounding box center [632, 490] width 98 height 23
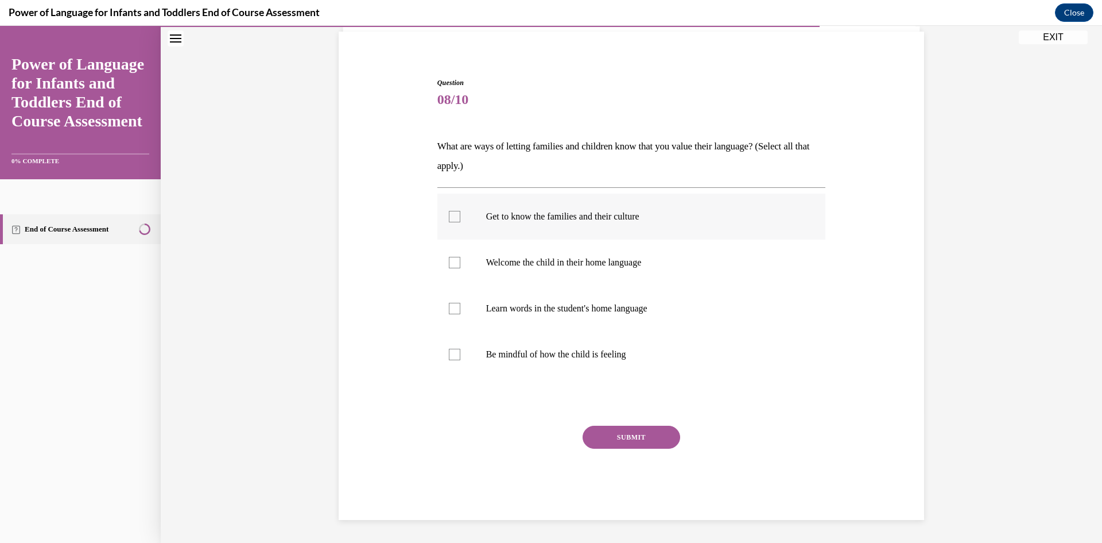
click at [535, 208] on label "Get to know the families and their culture" at bounding box center [632, 217] width 389 height 46
click at [460, 211] on input "Get to know the families and their culture" at bounding box center [454, 216] width 11 height 11
checkbox input "true"
click at [520, 267] on p "Welcome the child in their home language" at bounding box center [641, 262] width 311 height 11
click at [460, 267] on input "Welcome the child in their home language" at bounding box center [454, 262] width 11 height 11
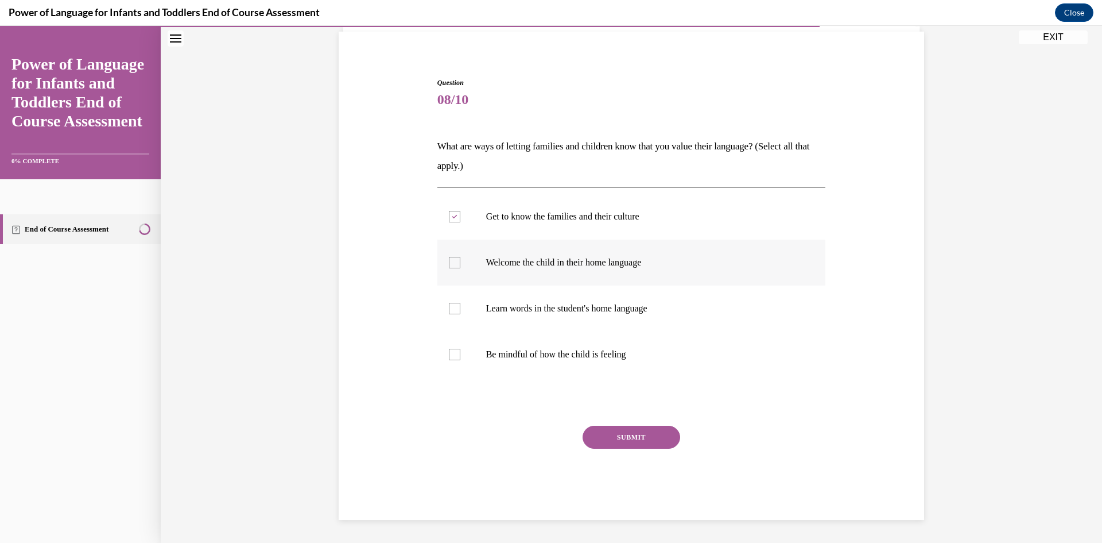
checkbox input "true"
click at [518, 303] on p "Learn words in the student's home language" at bounding box center [641, 308] width 311 height 11
click at [460, 303] on input "Learn words in the student's home language" at bounding box center [454, 308] width 11 height 11
checkbox input "true"
click at [622, 357] on p "Be mindful of how the child is feeling" at bounding box center [641, 354] width 311 height 11
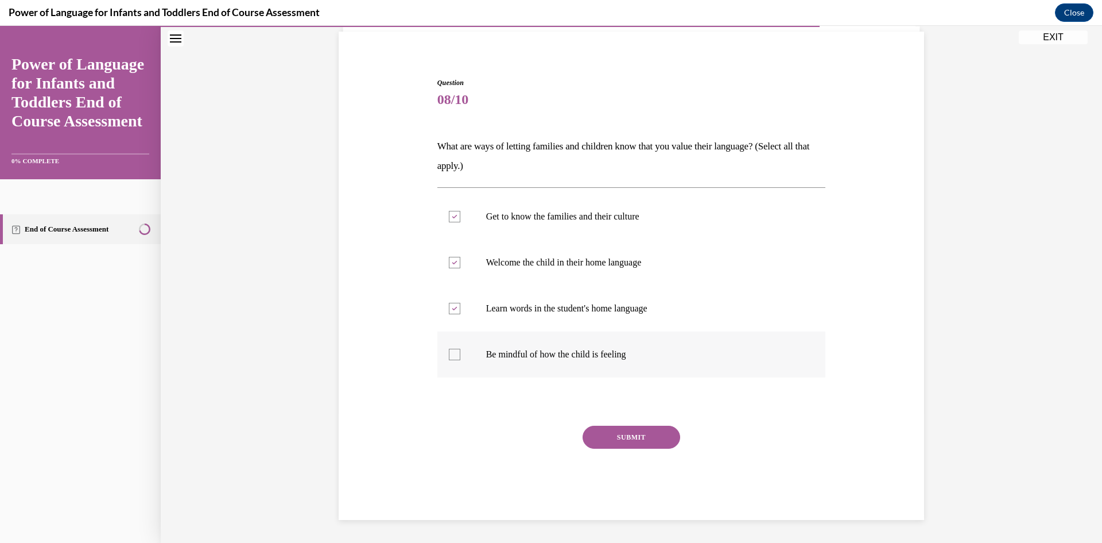
click at [460, 357] on input "Be mindful of how the child is feeling" at bounding box center [454, 354] width 11 height 11
click at [454, 346] on label "Be mindful of how the child is feeling" at bounding box center [632, 354] width 389 height 46
click at [454, 349] on input "Be mindful of how the child is feeling" at bounding box center [454, 354] width 11 height 11
checkbox input "false"
click at [651, 439] on button "SUBMIT" at bounding box center [632, 436] width 98 height 23
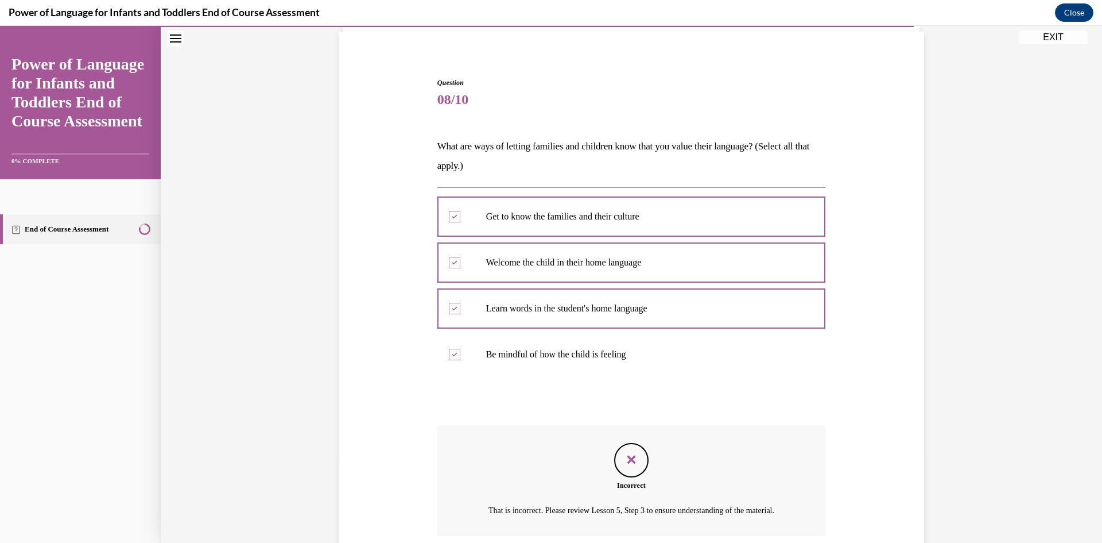
scroll to position [189, 0]
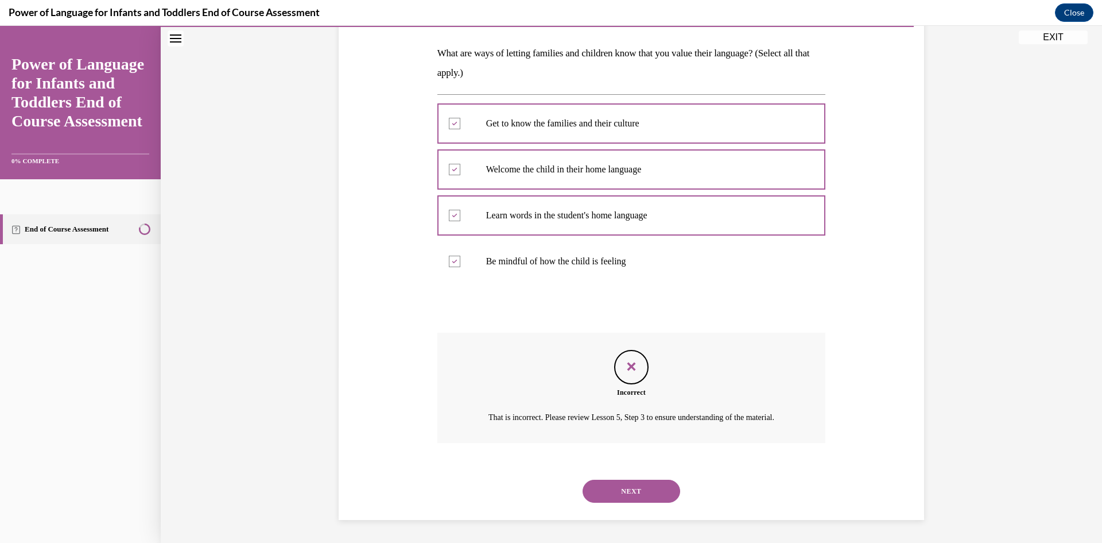
click at [643, 481] on button "NEXT" at bounding box center [632, 490] width 98 height 23
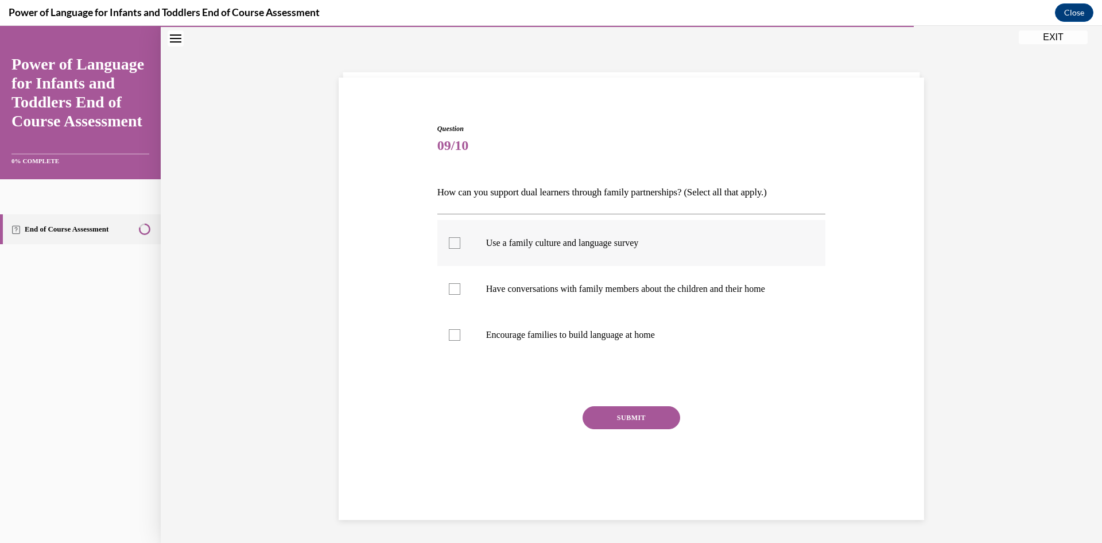
click at [458, 238] on label "Use a family culture and language survey" at bounding box center [632, 243] width 389 height 46
click at [458, 238] on input "Use a family culture and language survey" at bounding box center [454, 242] width 11 height 11
checkbox input "true"
click at [446, 281] on label "Have conversations with family members about the children and their home" at bounding box center [632, 289] width 389 height 46
click at [449, 283] on input "Have conversations with family members about the children and their home" at bounding box center [454, 288] width 11 height 11
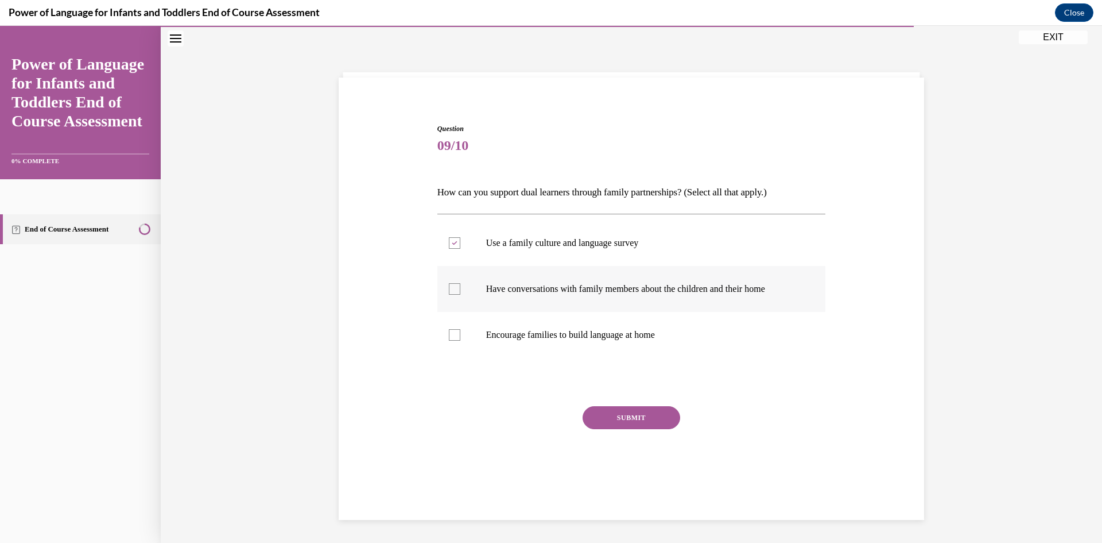
checkbox input "true"
click at [474, 342] on label "Encourage families to build language at home" at bounding box center [632, 335] width 389 height 46
click at [460, 340] on input "Encourage families to build language at home" at bounding box center [454, 334] width 11 height 11
checkbox input "true"
click at [636, 418] on button "SUBMIT" at bounding box center [632, 417] width 98 height 23
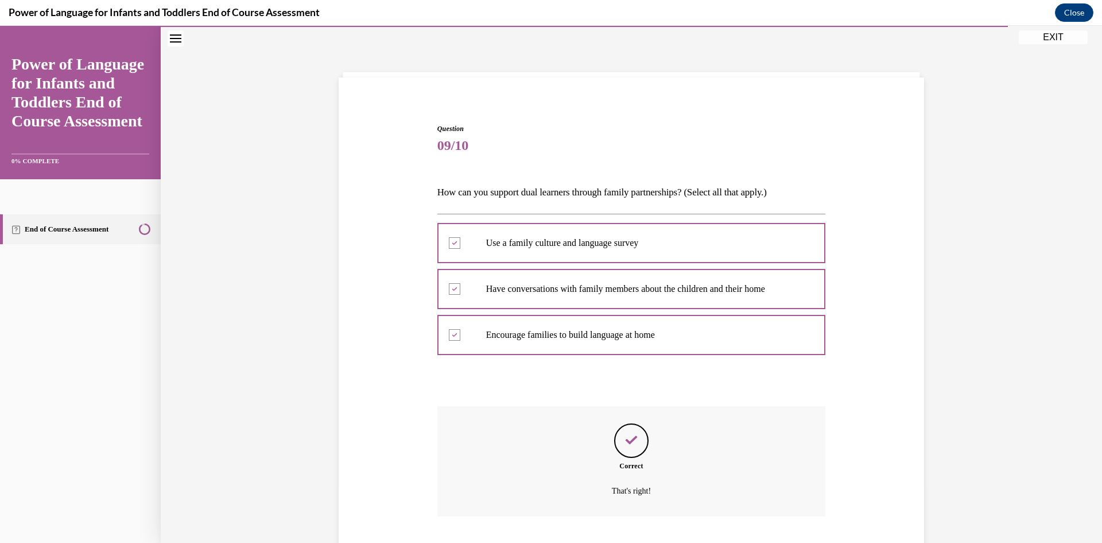
scroll to position [110, 0]
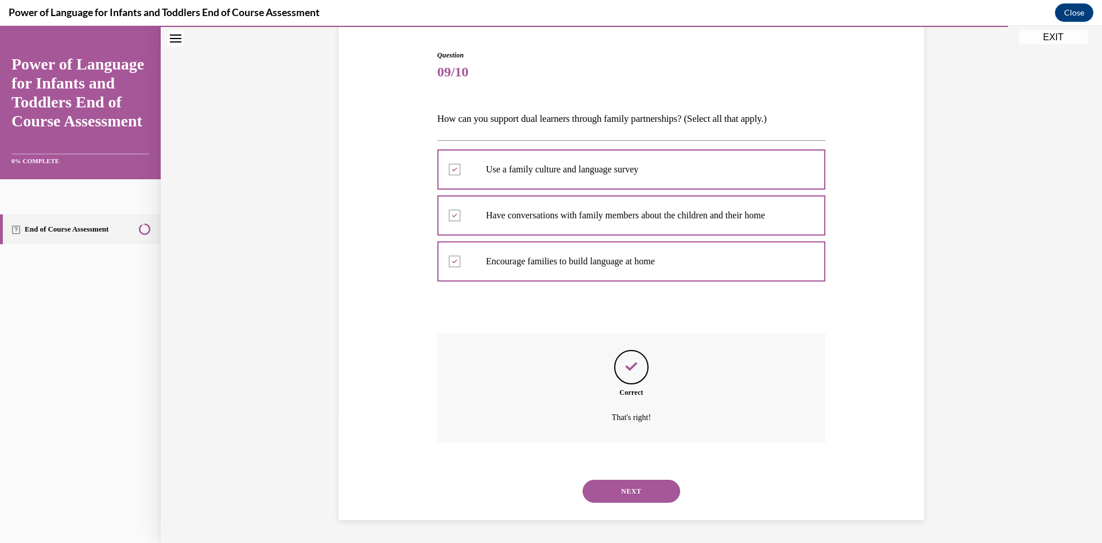
click at [637, 489] on button "NEXT" at bounding box center [632, 490] width 98 height 23
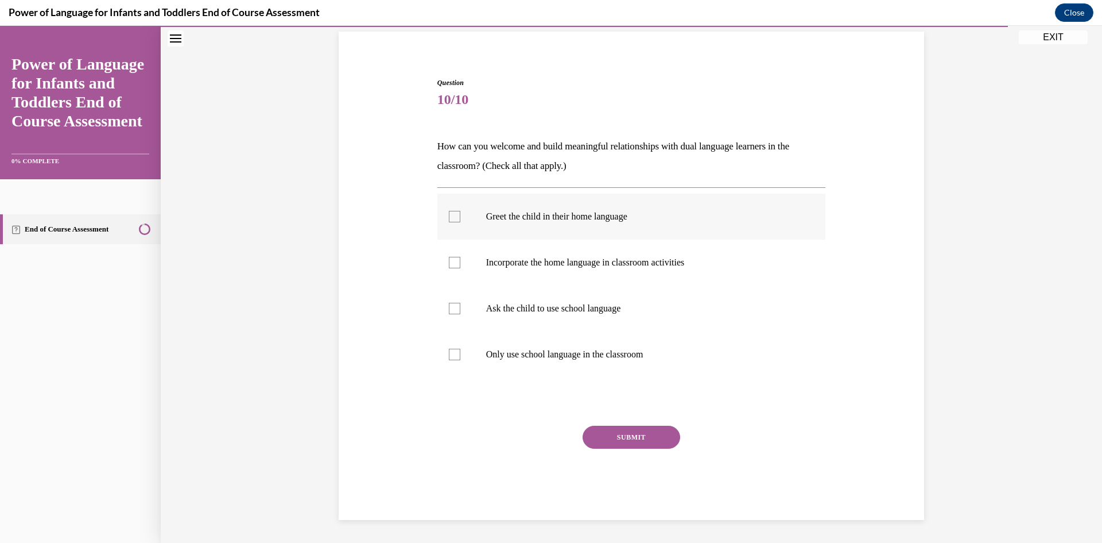
click at [525, 211] on p "Greet the child in their home language" at bounding box center [641, 216] width 311 height 11
click at [460, 211] on input "Greet the child in their home language" at bounding box center [454, 216] width 11 height 11
checkbox input "true"
click at [535, 270] on label "Incorporate the home language in classroom activities" at bounding box center [632, 262] width 389 height 46
click at [460, 268] on input "Incorporate the home language in classroom activities" at bounding box center [454, 262] width 11 height 11
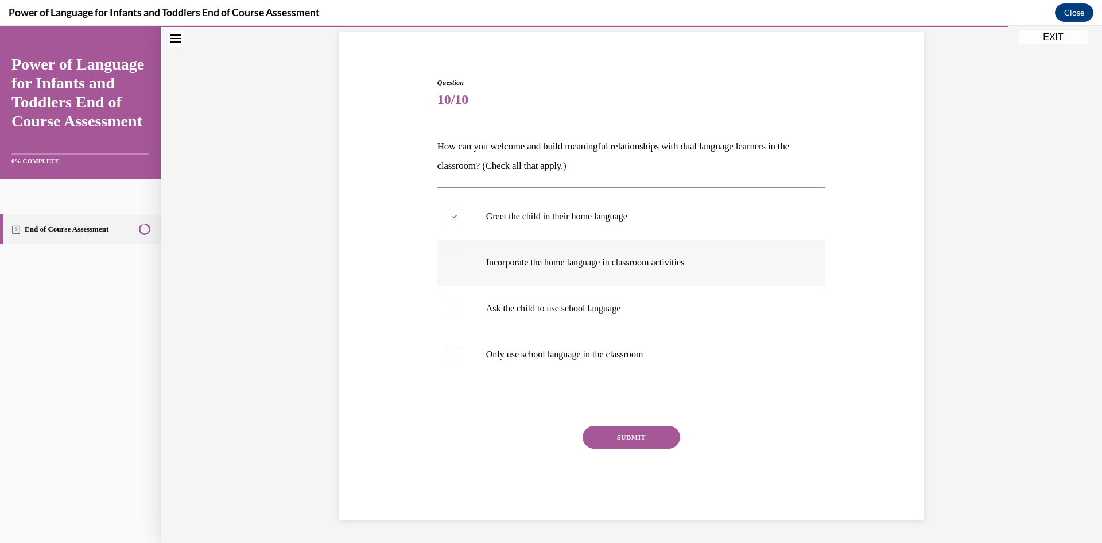
checkbox input "true"
click at [661, 445] on button "SUBMIT" at bounding box center [632, 436] width 98 height 23
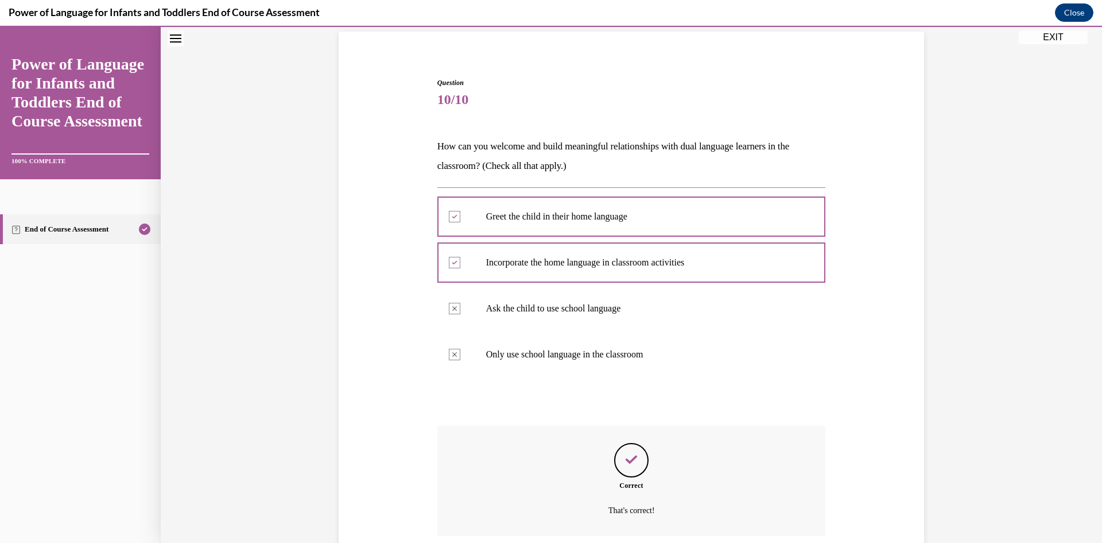
scroll to position [175, 0]
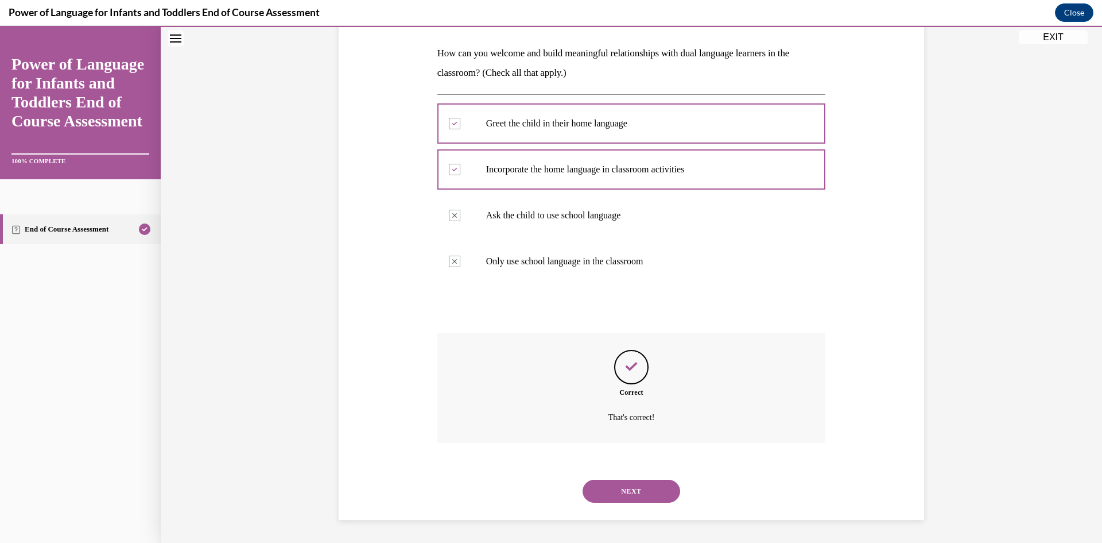
click at [660, 492] on button "NEXT" at bounding box center [632, 490] width 98 height 23
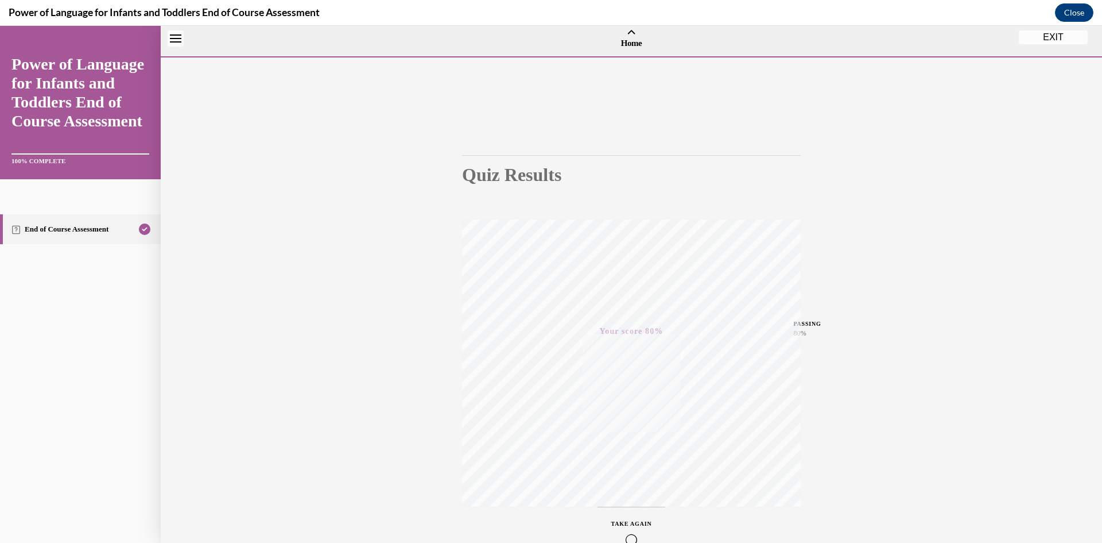
scroll to position [0, 0]
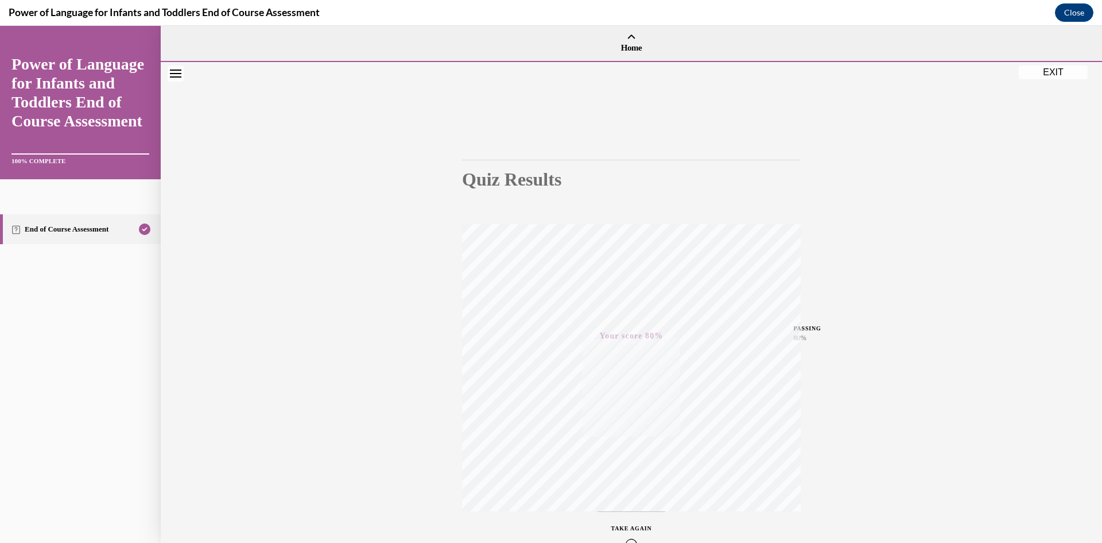
click at [1073, 71] on button "EXIT" at bounding box center [1053, 72] width 69 height 14
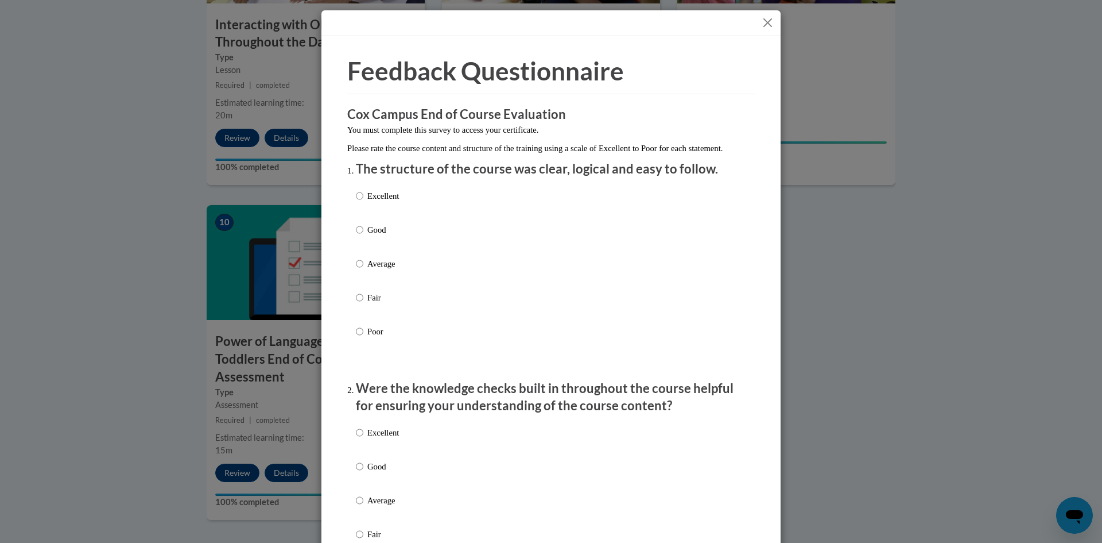
click at [367, 202] on p "Excellent" at bounding box center [383, 195] width 32 height 13
click at [363, 202] on input "Excellent" at bounding box center [359, 195] width 7 height 13
radio input "true"
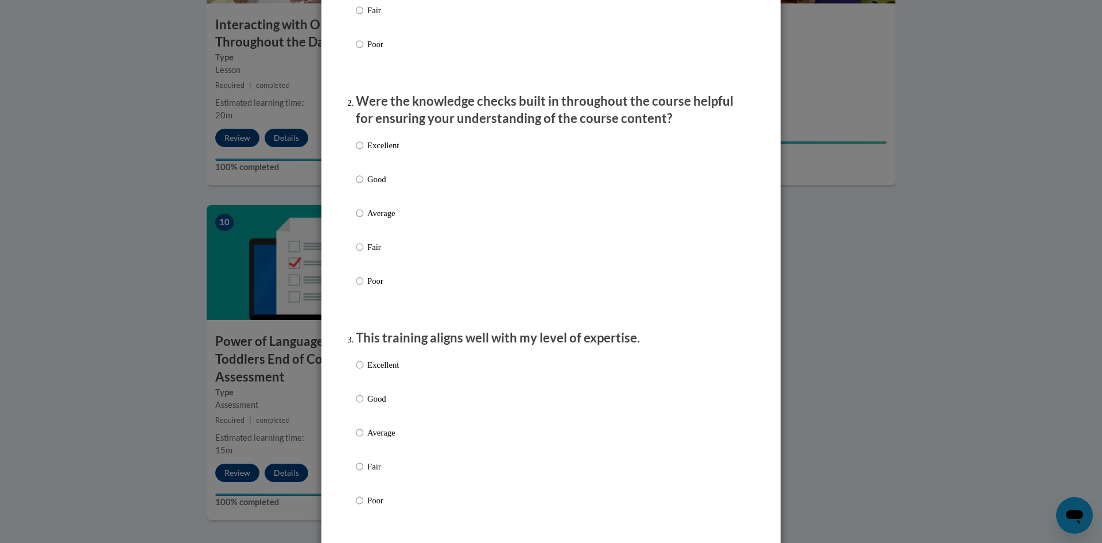
scroll to position [345, 0]
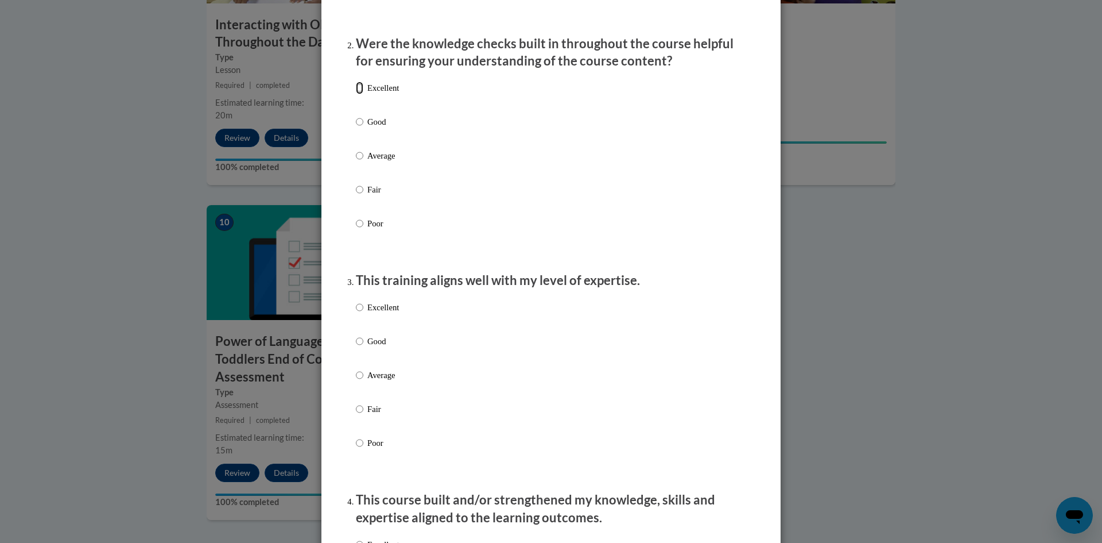
click at [356, 94] on input "Excellent" at bounding box center [359, 88] width 7 height 13
radio input "true"
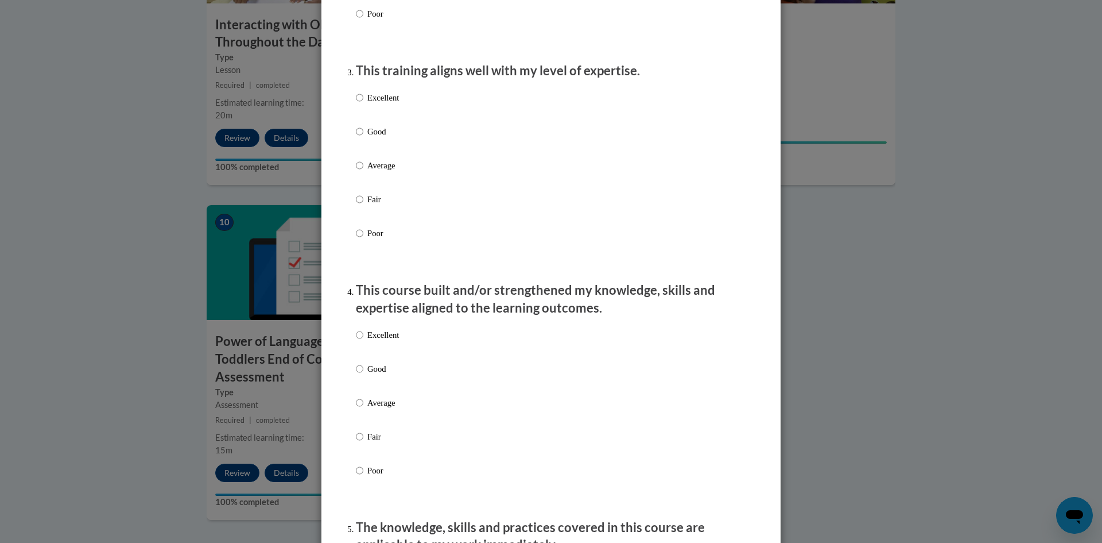
scroll to position [574, 0]
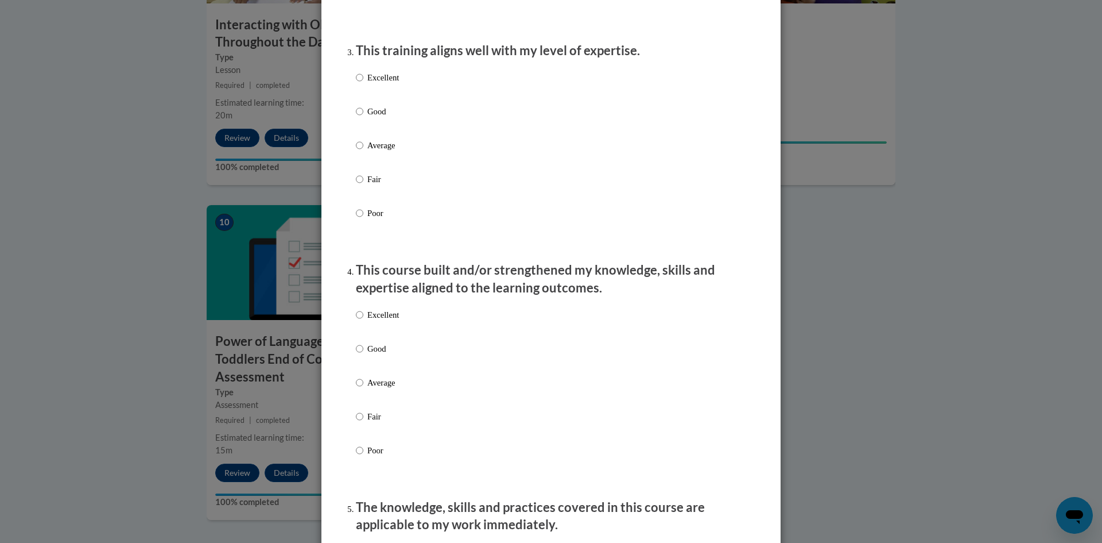
click at [390, 84] on p "Excellent" at bounding box center [383, 77] width 32 height 13
click at [363, 84] on input "Excellent" at bounding box center [359, 77] width 7 height 13
radio input "true"
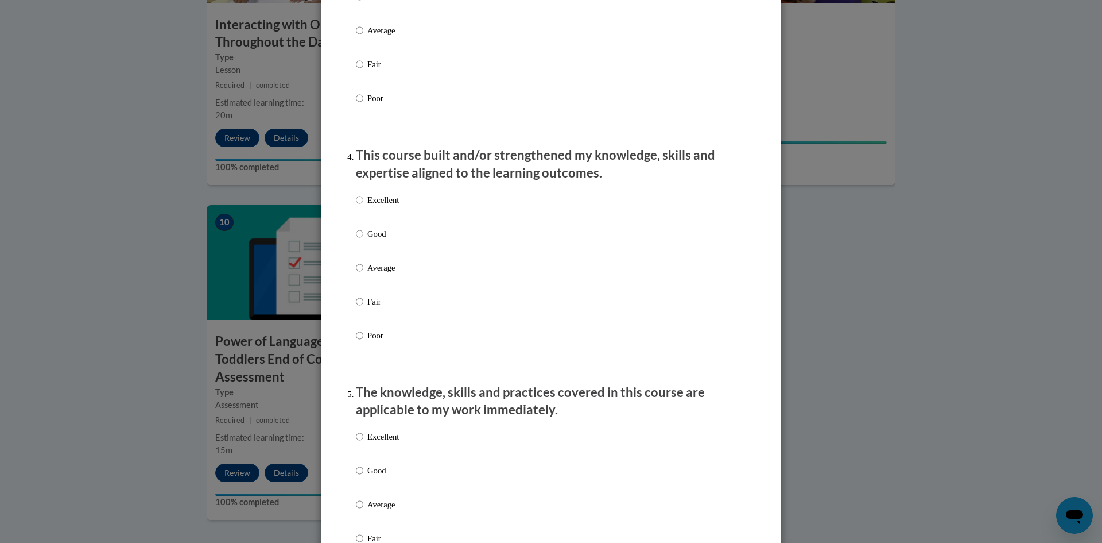
scroll to position [746, 0]
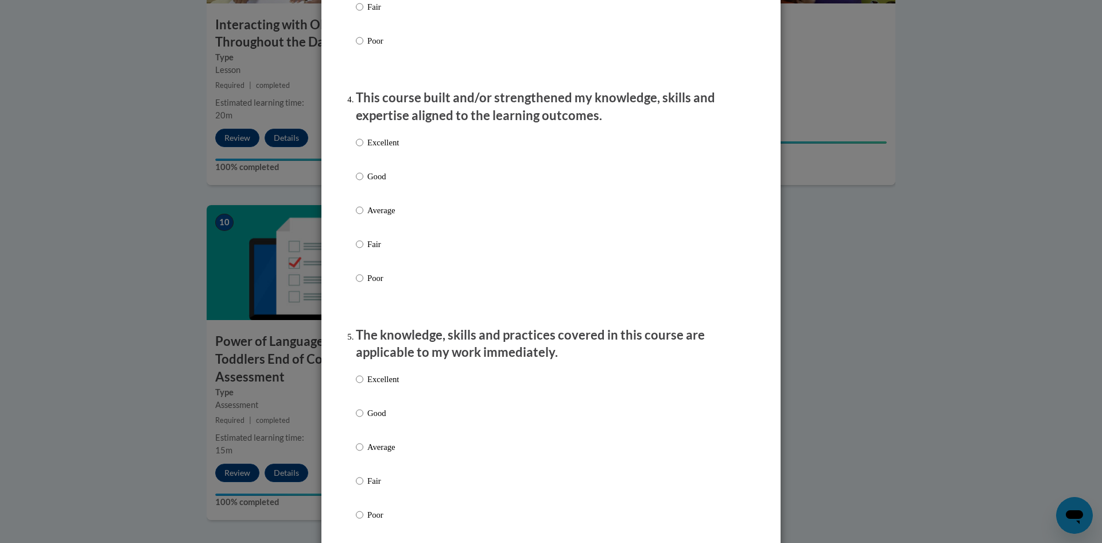
click at [389, 149] on p "Excellent" at bounding box center [383, 142] width 32 height 13
click at [363, 149] on input "Excellent" at bounding box center [359, 142] width 7 height 13
radio input "true"
click at [371, 183] on p "Good" at bounding box center [383, 176] width 32 height 13
click at [363, 183] on input "Good" at bounding box center [359, 176] width 7 height 13
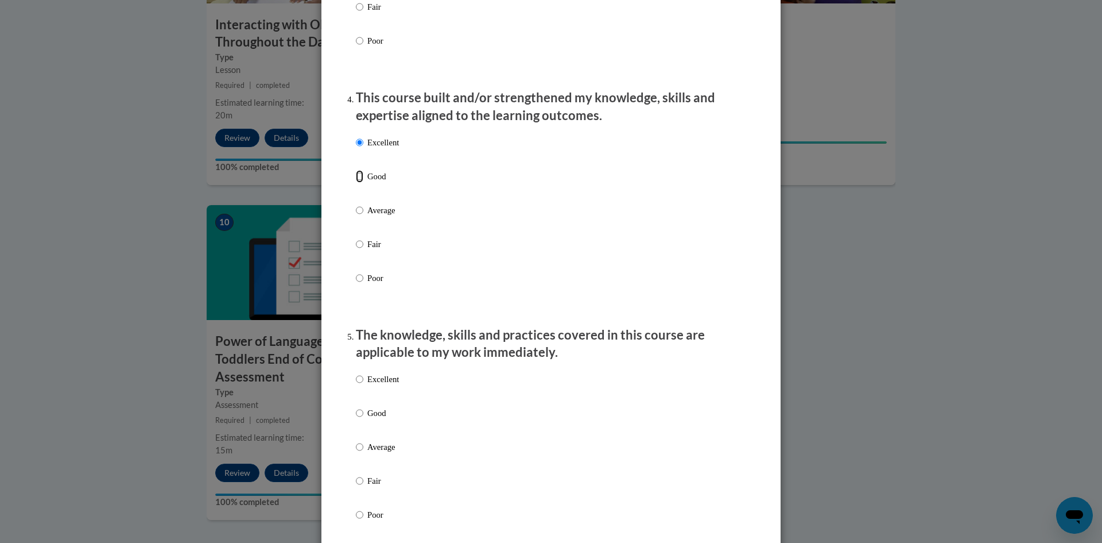
radio input "true"
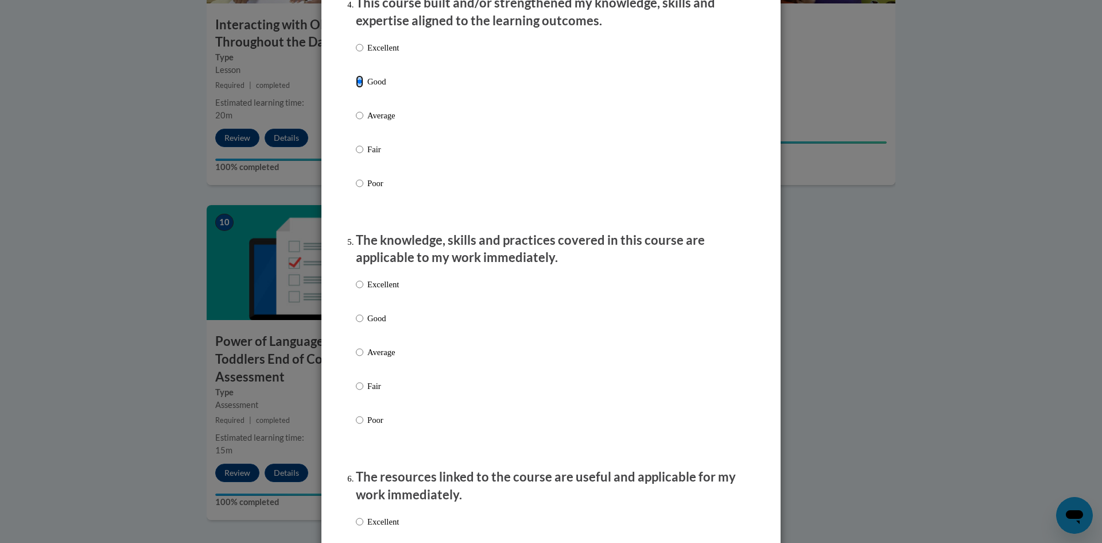
scroll to position [861, 0]
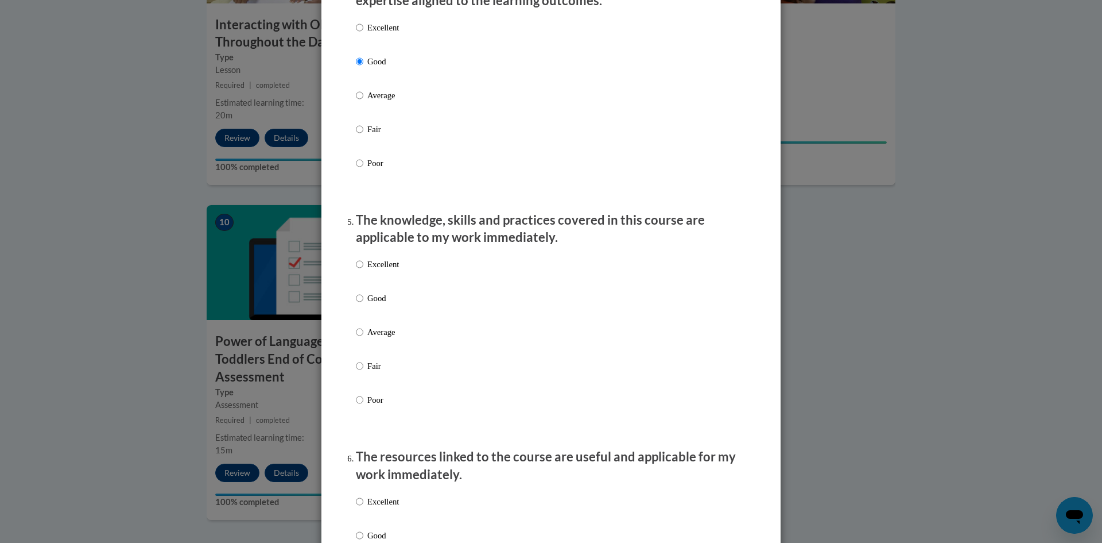
click at [383, 34] on p "Excellent" at bounding box center [383, 27] width 32 height 13
click at [363, 34] on input "Excellent" at bounding box center [359, 27] width 7 height 13
radio input "true"
click at [407, 273] on div "Excellent Good Average Fair Poor" at bounding box center [551, 345] width 390 height 187
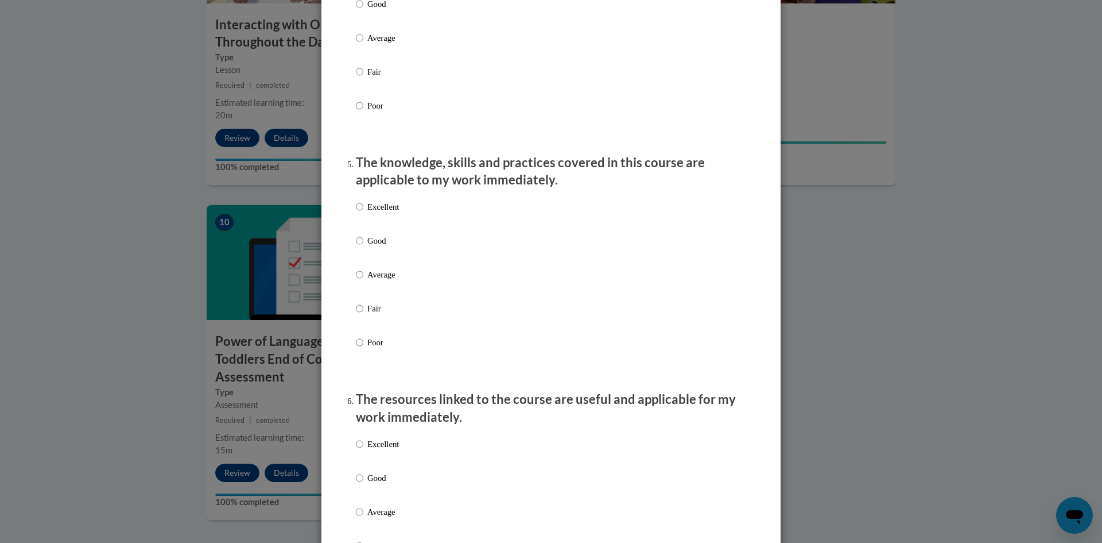
drag, startPoint x: 357, startPoint y: 226, endPoint x: 358, endPoint y: 234, distance: 8.2
click at [357, 226] on label "Excellent" at bounding box center [377, 215] width 43 height 31
click at [357, 213] on input "Excellent" at bounding box center [359, 206] width 7 height 13
radio input "true"
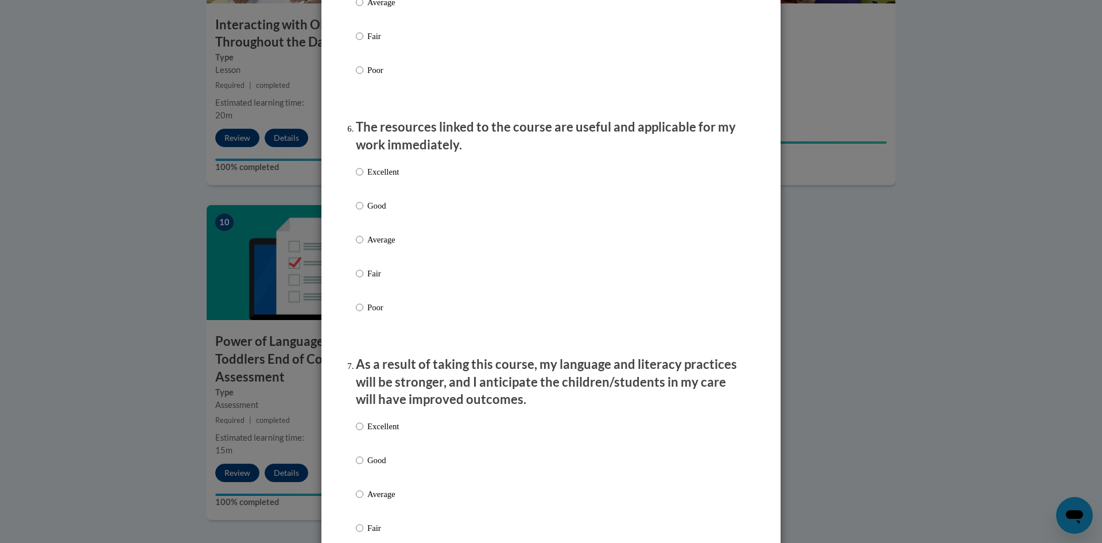
scroll to position [1206, 0]
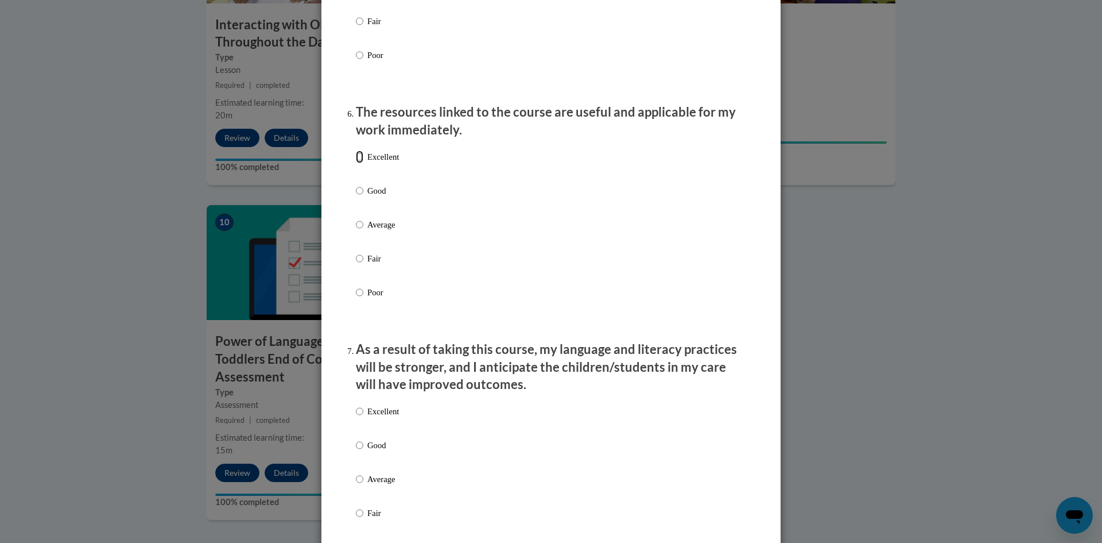
click at [356, 163] on input "Excellent" at bounding box center [359, 156] width 7 height 13
radio input "true"
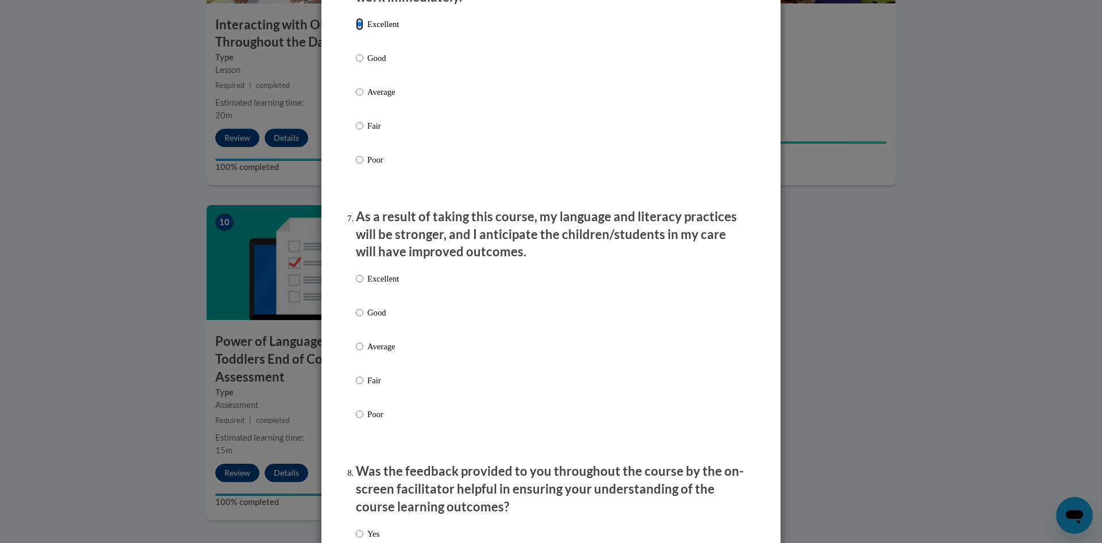
scroll to position [1378, 0]
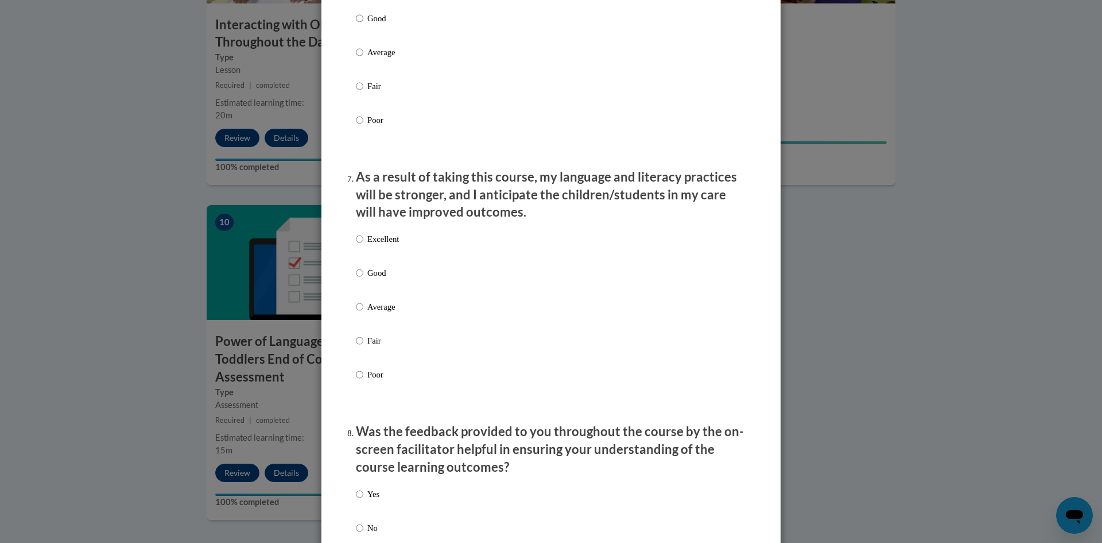
click at [356, 237] on div "Excellent Good Average Fair Poor" at bounding box center [377, 316] width 43 height 178
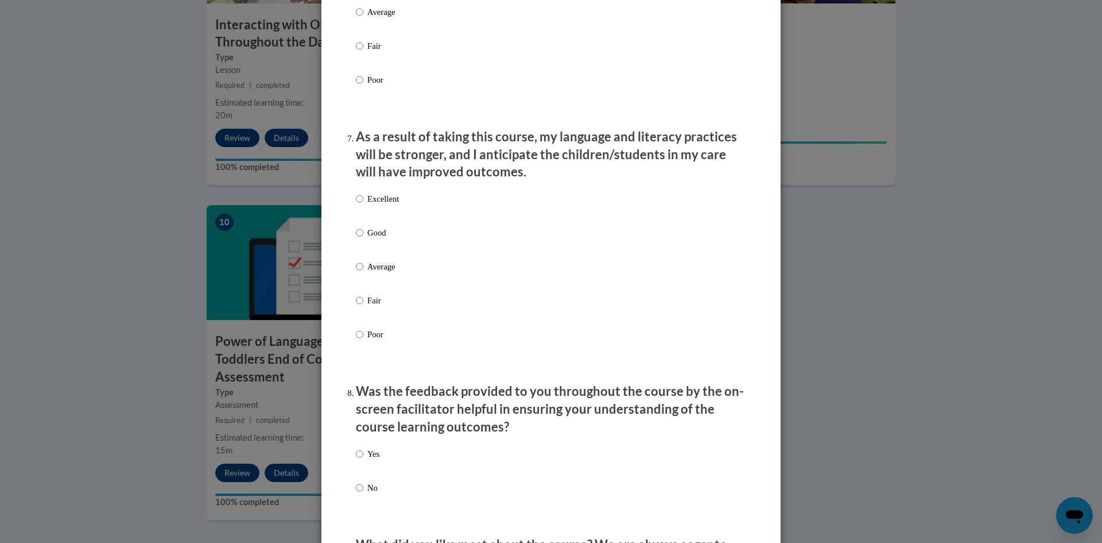
scroll to position [1435, 0]
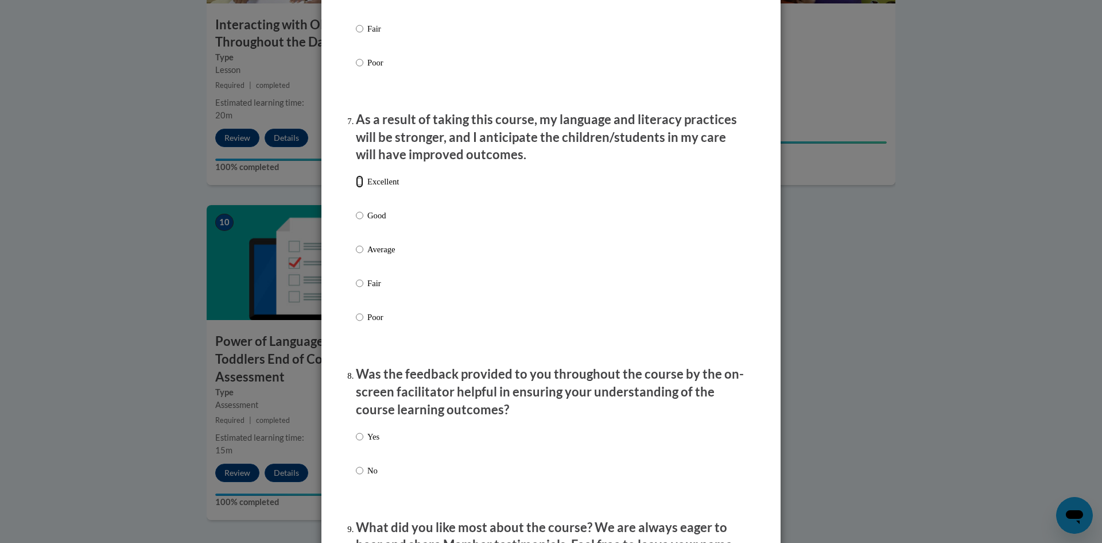
click at [357, 188] on input "Excellent" at bounding box center [359, 181] width 7 height 13
radio input "true"
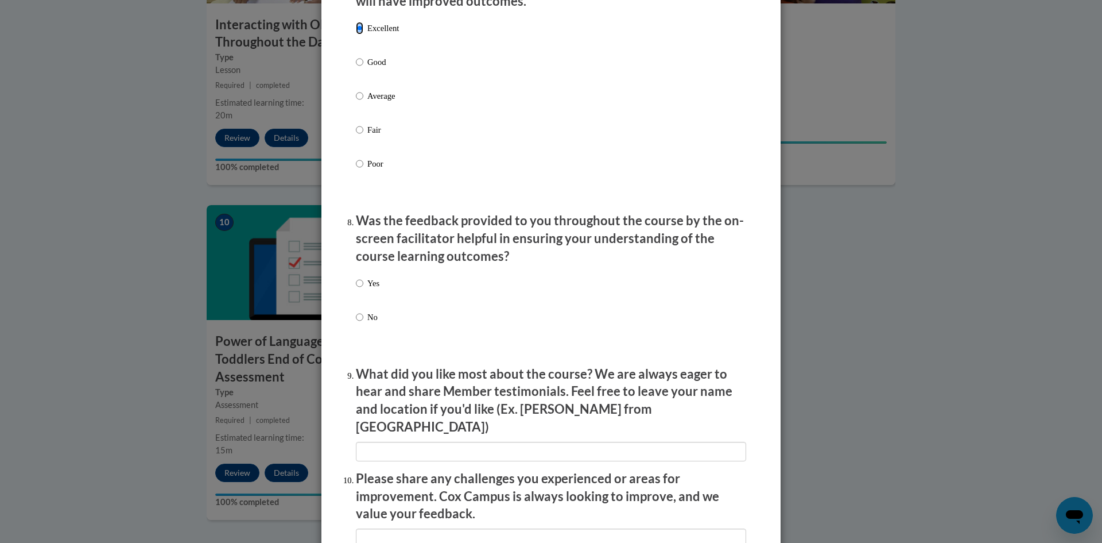
scroll to position [1608, 0]
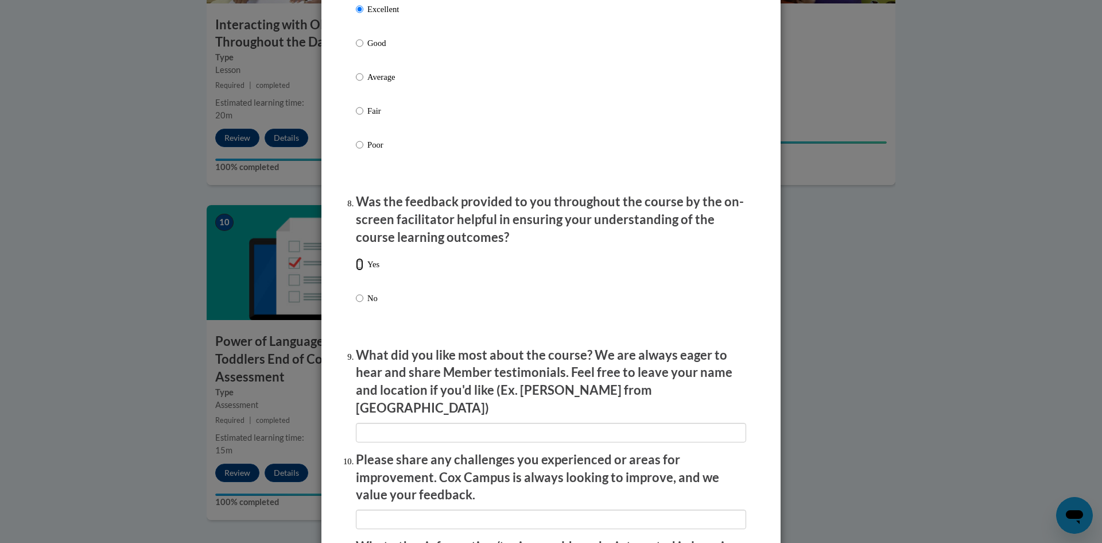
click at [356, 270] on input "Yes" at bounding box center [359, 264] width 7 height 13
radio input "true"
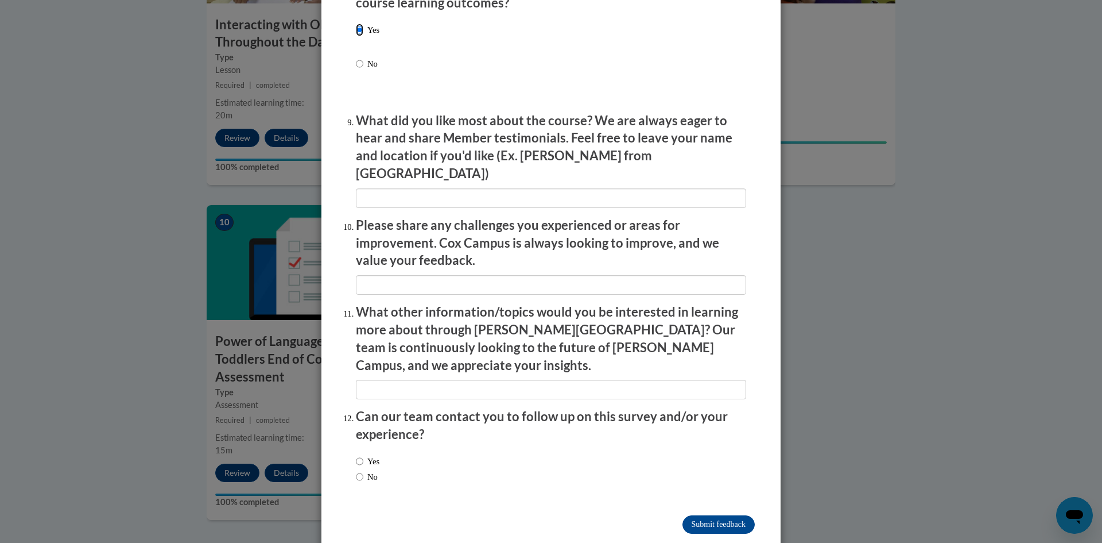
scroll to position [1843, 0]
click at [356, 469] on input "No" at bounding box center [359, 475] width 7 height 13
radio input "true"
click at [703, 514] on input "Submit feedback" at bounding box center [719, 523] width 72 height 18
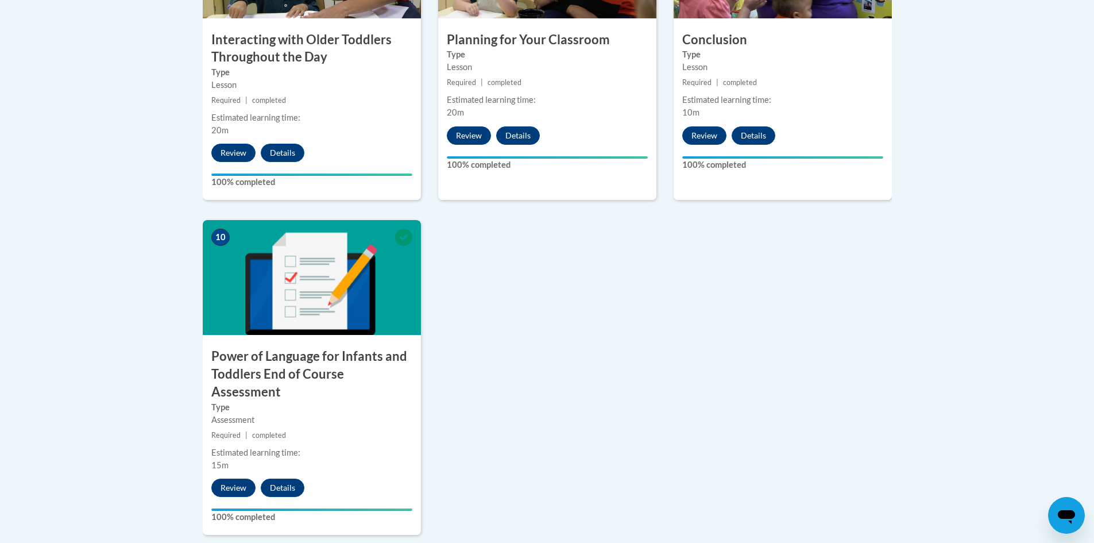
scroll to position [1154, 0]
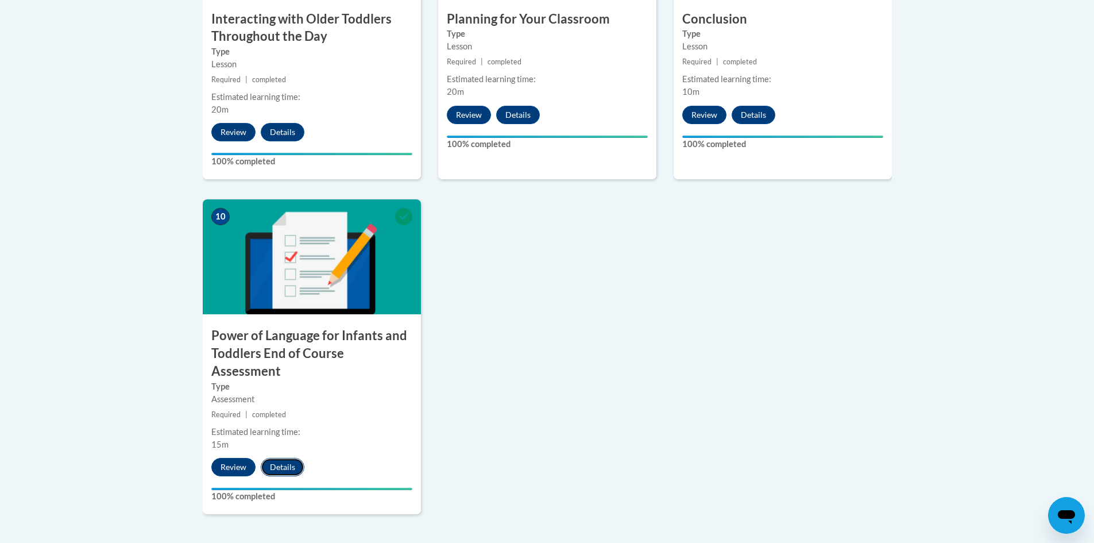
click at [272, 458] on button "Details" at bounding box center [283, 467] width 44 height 18
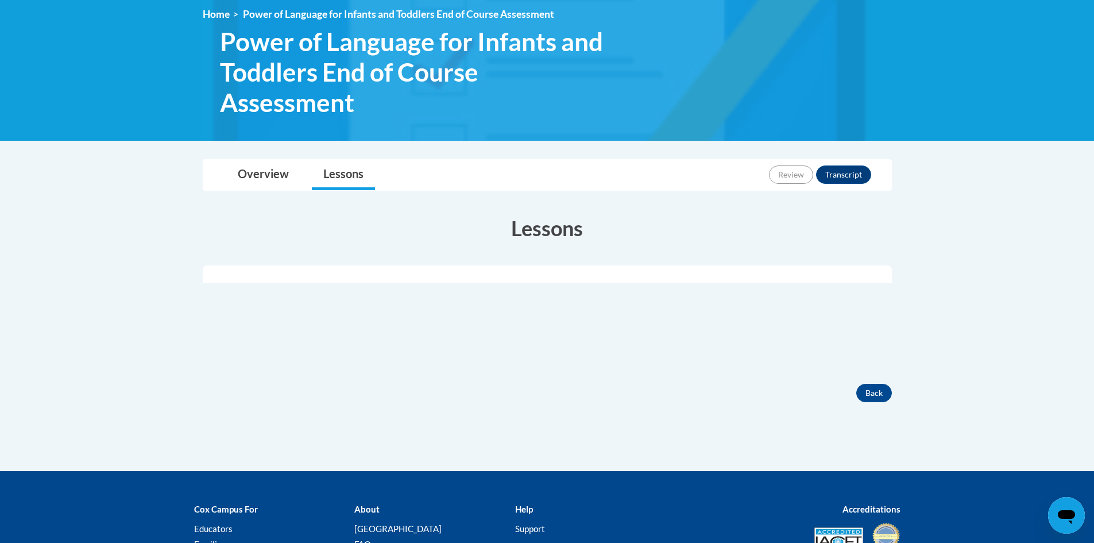
scroll to position [172, 0]
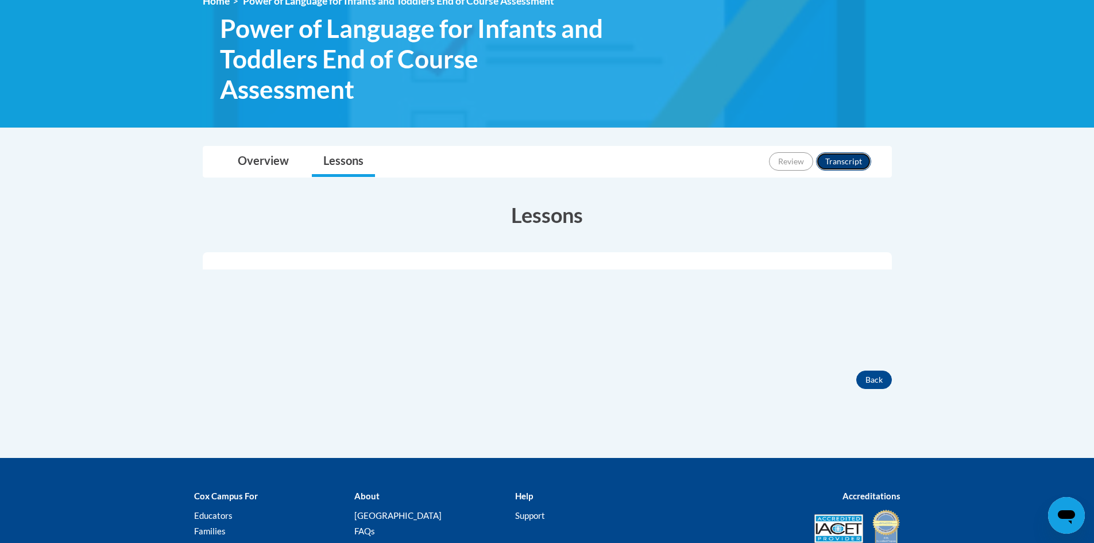
click at [860, 160] on button "Transcript" at bounding box center [843, 161] width 55 height 18
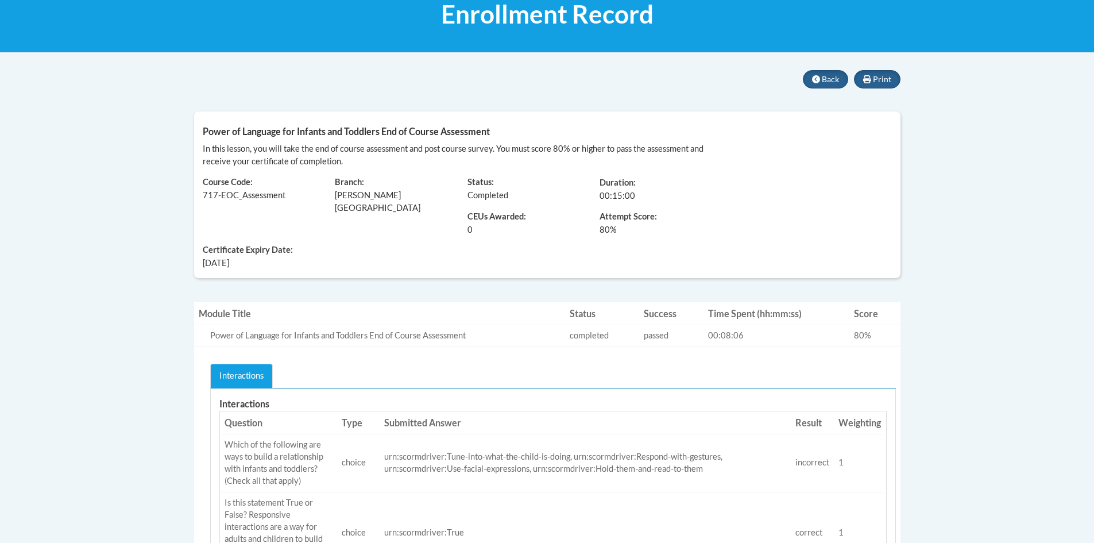
scroll to position [129, 0]
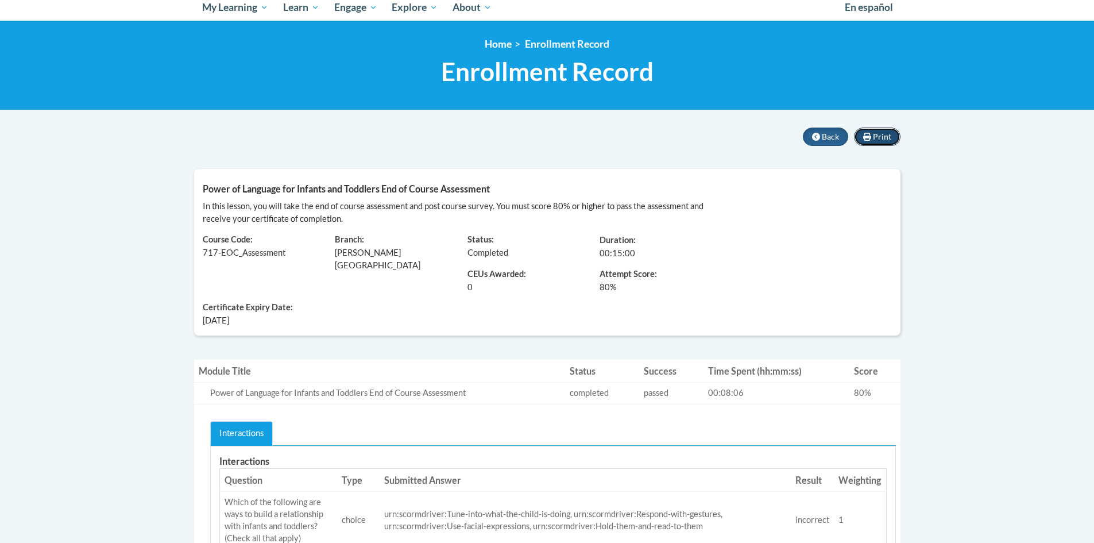
click at [891, 139] on span "Print" at bounding box center [882, 136] width 18 height 10
drag, startPoint x: 810, startPoint y: 127, endPoint x: 816, endPoint y: 136, distance: 9.9
click at [819, 131] on button "Back" at bounding box center [825, 136] width 45 height 18
